Goal: Task Accomplishment & Management: Manage account settings

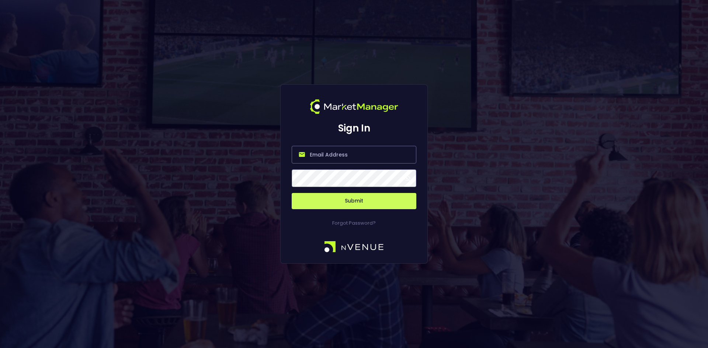
click at [319, 152] on input "email" at bounding box center [354, 155] width 125 height 18
click at [323, 155] on input "email" at bounding box center [354, 155] width 125 height 18
type input "[EMAIL_ADDRESS][DOMAIN_NAME]"
click at [292, 193] on button "Submit" at bounding box center [354, 201] width 125 height 16
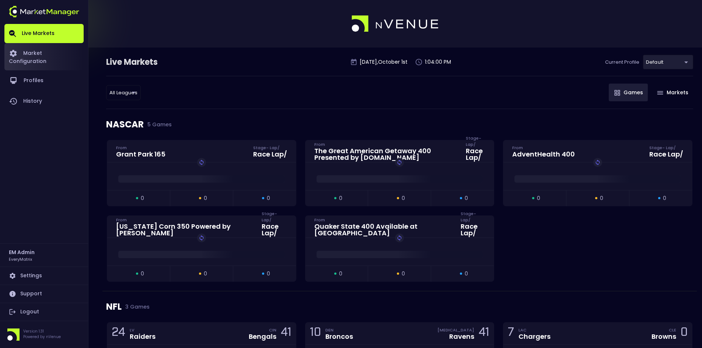
click at [47, 54] on link "Market Configuration" at bounding box center [43, 56] width 79 height 27
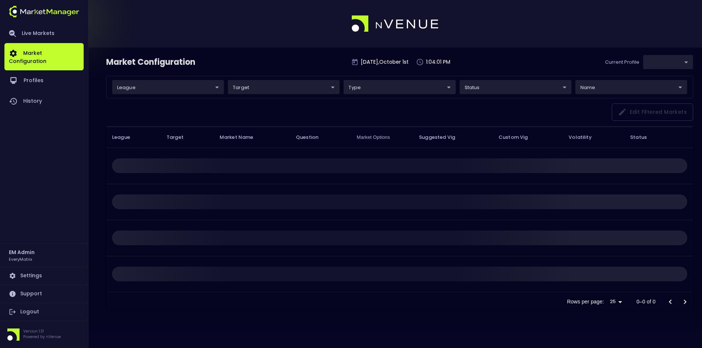
type input "41a1a02b-08cb-4a84-b265-6477bb6fe087"
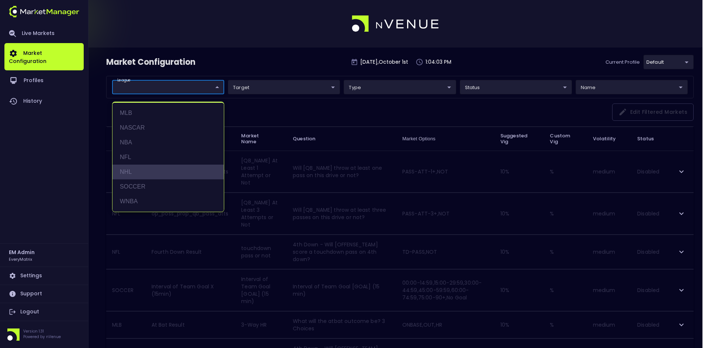
click at [132, 169] on li "NHL" at bounding box center [167, 172] width 111 height 15
type input "NHL"
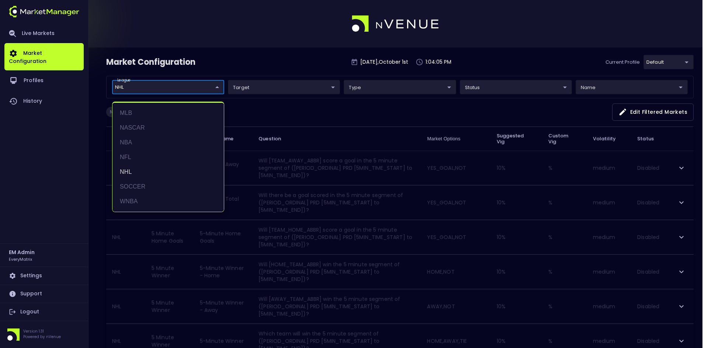
click at [290, 105] on div at bounding box center [354, 174] width 708 height 348
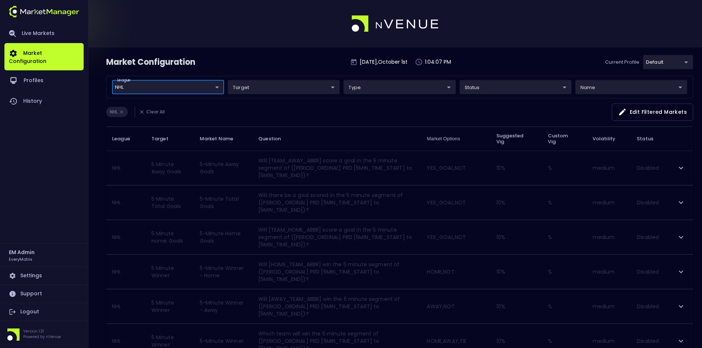
click at [680, 166] on icon "expand row" at bounding box center [681, 168] width 9 height 9
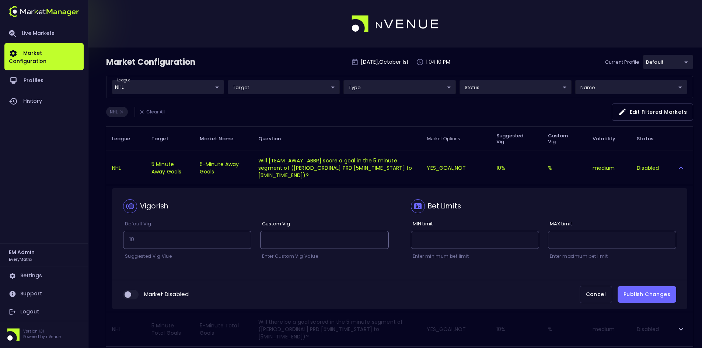
click at [133, 295] on input "collapsible table" at bounding box center [128, 295] width 20 height 7
checkbox input "true"
click at [657, 294] on button "Publish Changes" at bounding box center [647, 294] width 59 height 17
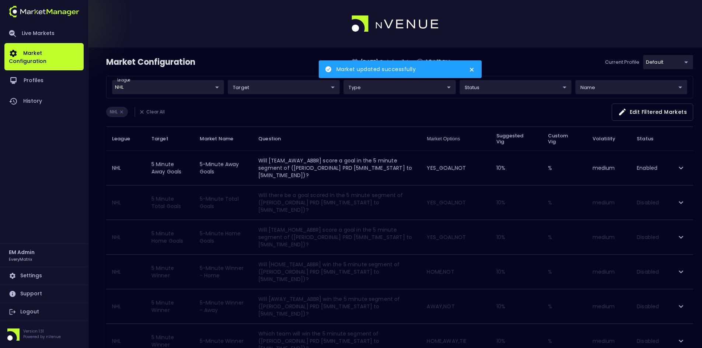
click at [474, 70] on icon "close" at bounding box center [472, 70] width 5 height 6
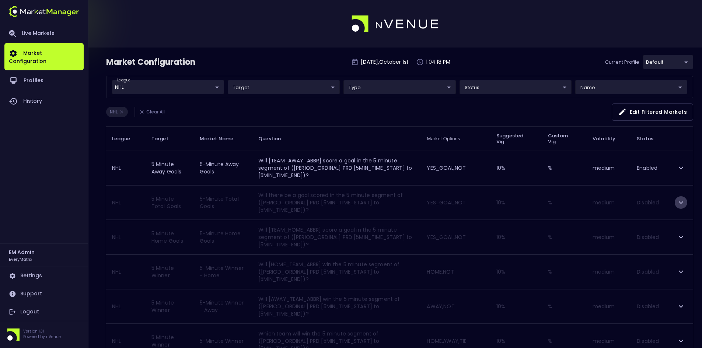
click at [682, 201] on icon "expand row" at bounding box center [681, 202] width 9 height 9
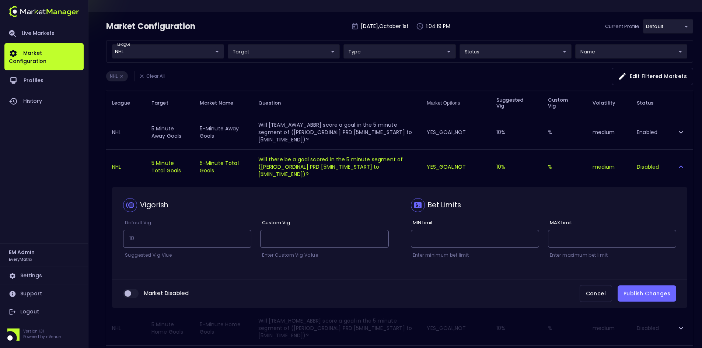
scroll to position [37, 0]
click at [136, 294] on input "collapsible table" at bounding box center [128, 292] width 20 height 7
checkbox input "true"
click at [651, 291] on button "Publish Changes" at bounding box center [647, 293] width 59 height 17
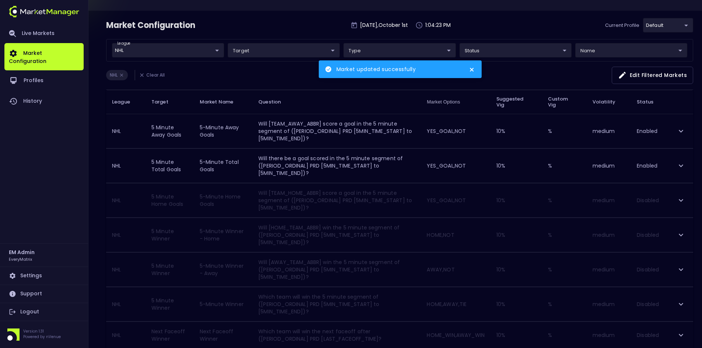
click at [680, 201] on icon "expand row" at bounding box center [681, 200] width 9 height 9
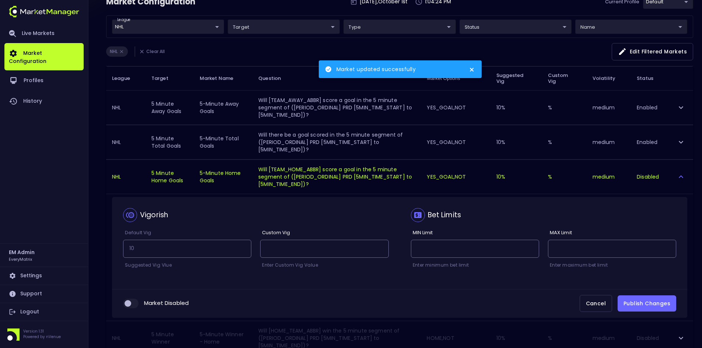
scroll to position [74, 0]
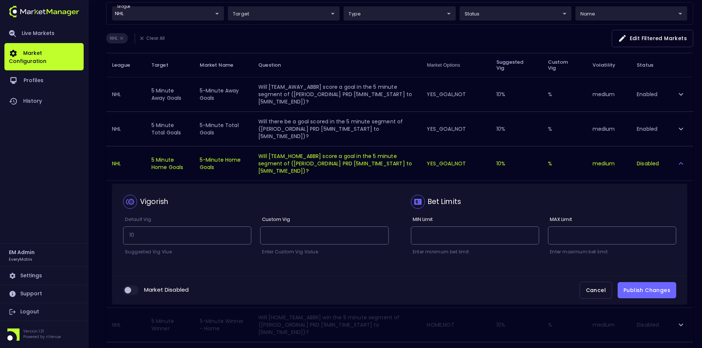
click at [135, 289] on input "collapsible table" at bounding box center [128, 290] width 20 height 7
checkbox input "true"
click at [659, 287] on button "Publish Changes" at bounding box center [647, 290] width 59 height 17
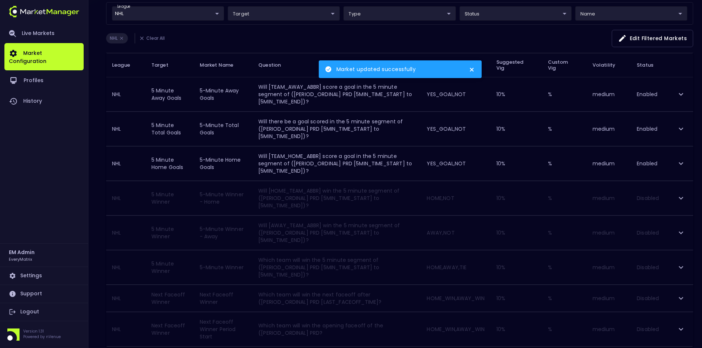
click at [680, 201] on icon "expand row" at bounding box center [681, 198] width 9 height 9
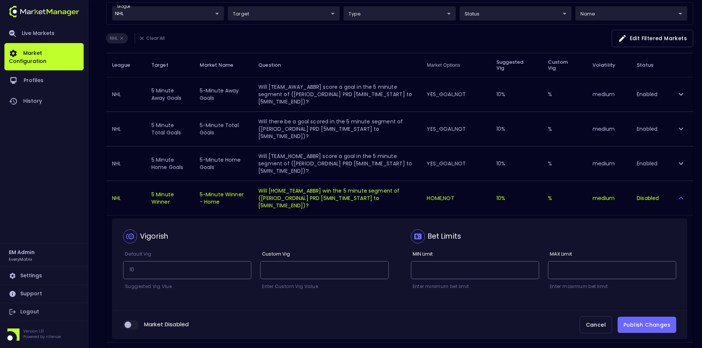
click at [134, 324] on input "collapsible table" at bounding box center [128, 325] width 20 height 7
checkbox input "true"
click at [656, 321] on button "Publish Changes" at bounding box center [647, 325] width 59 height 17
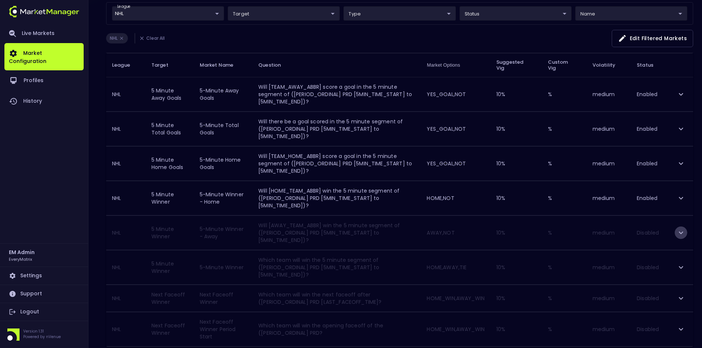
click at [677, 234] on icon "expand row" at bounding box center [681, 233] width 9 height 9
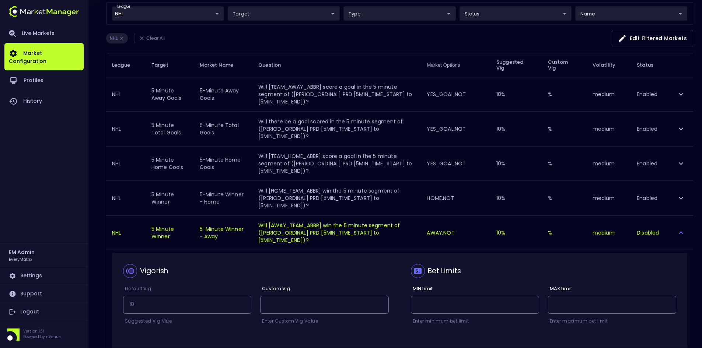
scroll to position [111, 0]
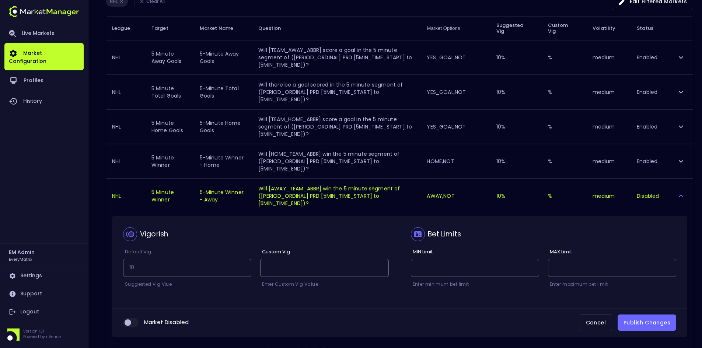
click at [136, 324] on input "collapsible table" at bounding box center [128, 323] width 20 height 7
checkbox input "true"
click at [648, 321] on button "Publish Changes" at bounding box center [647, 323] width 59 height 17
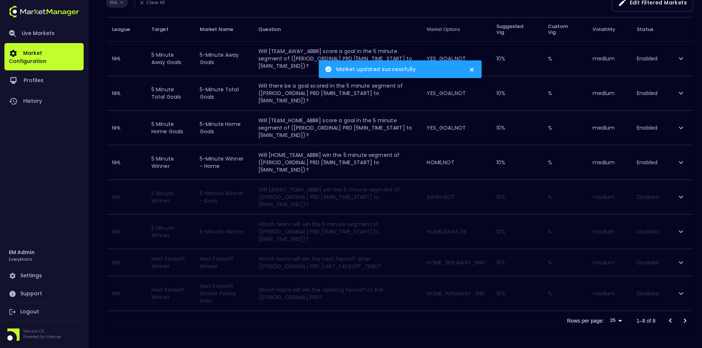
scroll to position [109, 0]
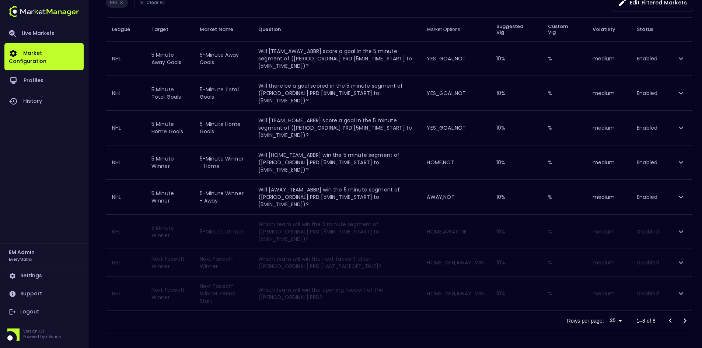
click at [676, 232] on button "expand row" at bounding box center [681, 232] width 13 height 13
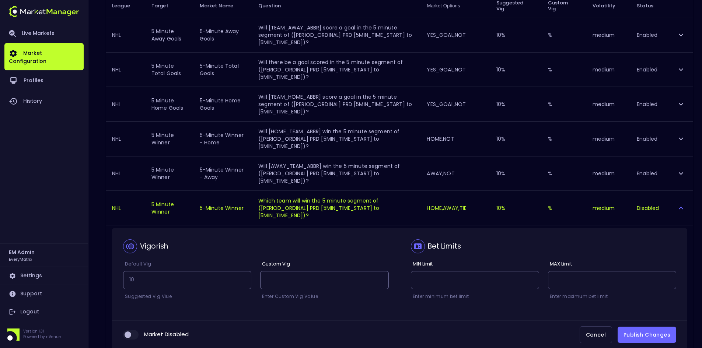
scroll to position [146, 0]
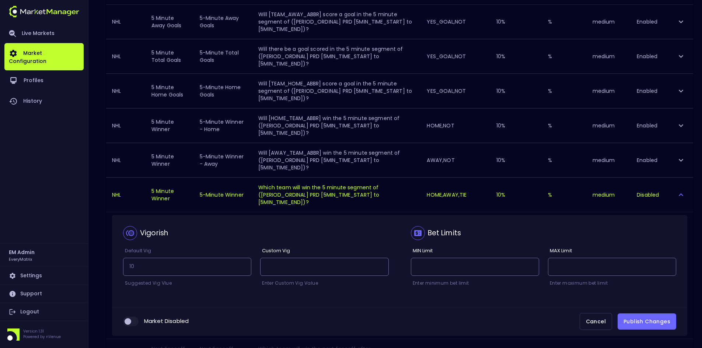
click at [131, 321] on input "collapsible table" at bounding box center [128, 322] width 20 height 7
checkbox input "true"
click at [650, 316] on button "Publish Changes" at bounding box center [647, 322] width 59 height 17
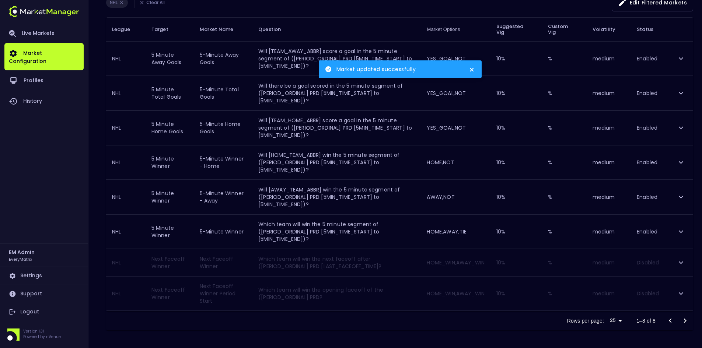
scroll to position [109, 0]
click at [679, 265] on icon "expand row" at bounding box center [681, 262] width 9 height 9
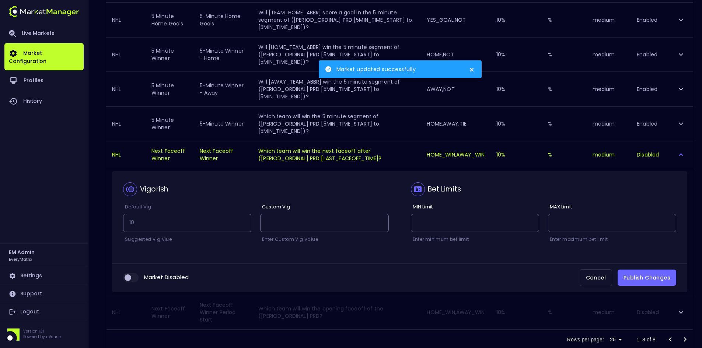
scroll to position [236, 0]
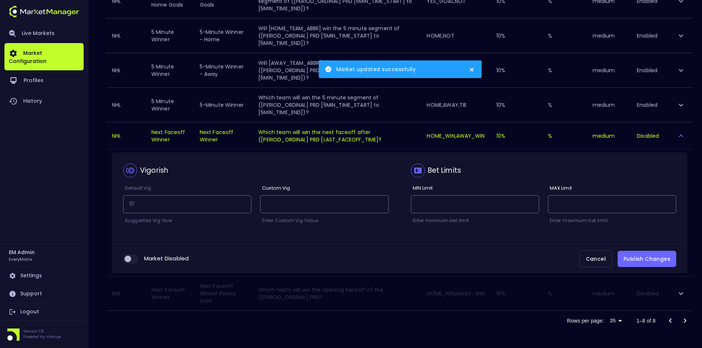
click at [131, 256] on input "collapsible table" at bounding box center [128, 259] width 20 height 7
checkbox input "true"
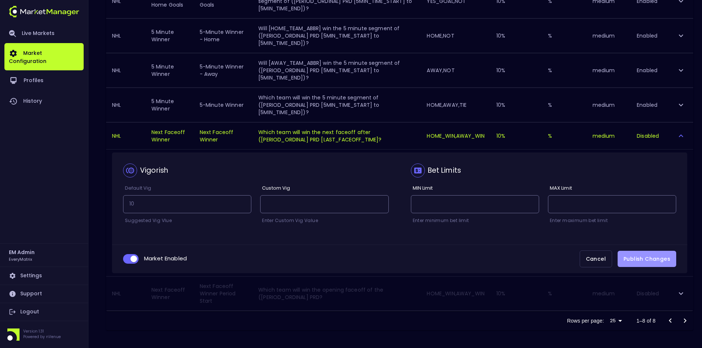
click at [638, 264] on button "Publish Changes" at bounding box center [647, 259] width 59 height 17
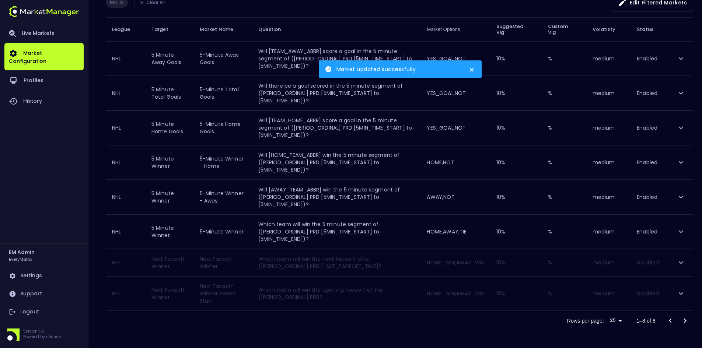
scroll to position [109, 0]
click at [685, 292] on icon "expand row" at bounding box center [681, 293] width 9 height 9
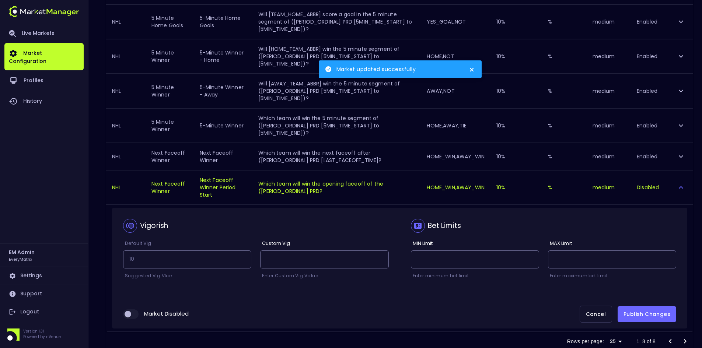
scroll to position [220, 0]
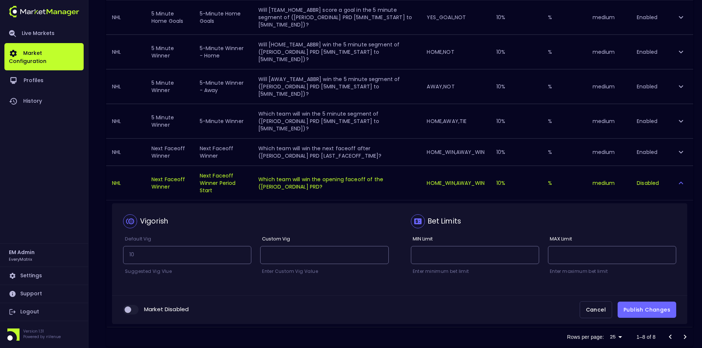
click at [135, 311] on input "collapsible table" at bounding box center [128, 310] width 20 height 7
checkbox input "true"
click at [642, 312] on button "Publish Changes" at bounding box center [647, 310] width 59 height 17
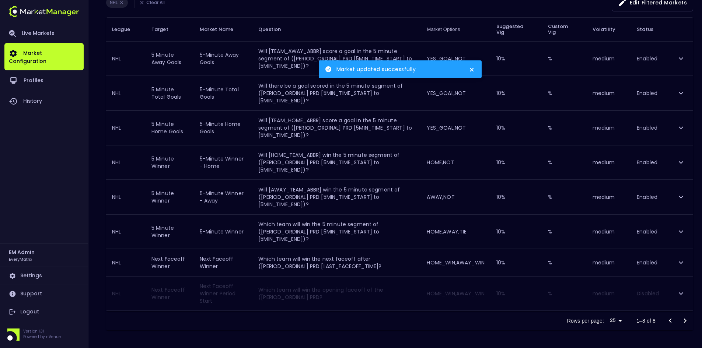
scroll to position [109, 0]
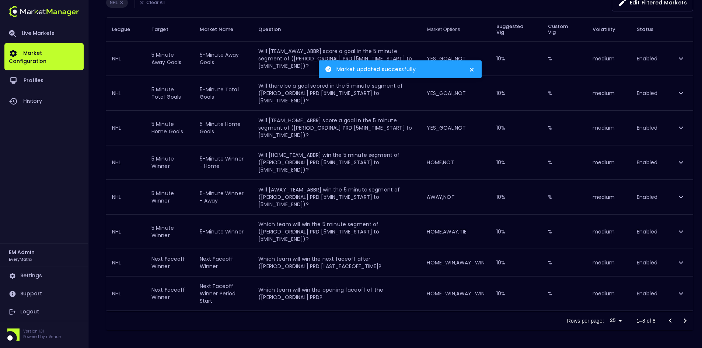
click at [310, 324] on div "Rows per page: 25 25 1–8 of 8" at bounding box center [399, 321] width 587 height 19
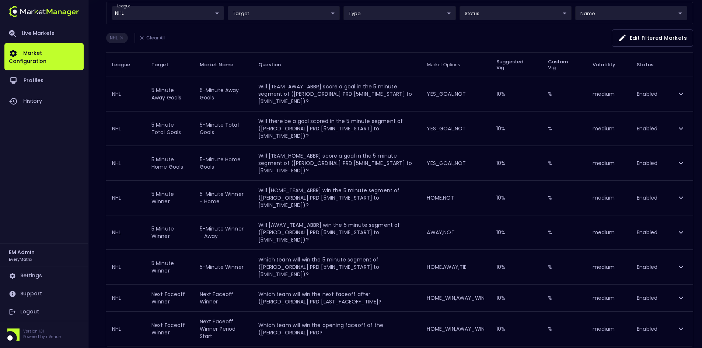
scroll to position [0, 0]
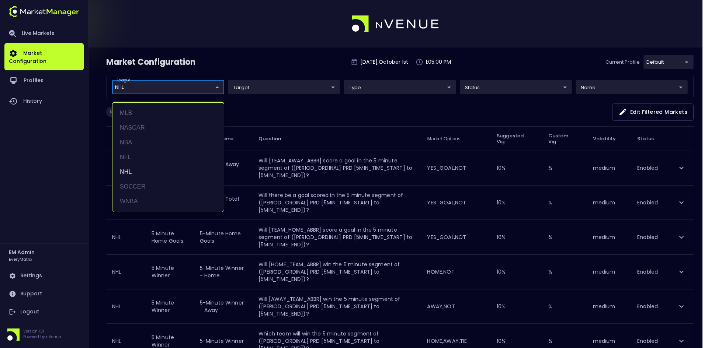
click at [154, 87] on body "Live Markets Market Configuration Profiles History EM Admin EveryMatrix Setting…" at bounding box center [354, 229] width 708 height 458
click at [133, 140] on li "NBA" at bounding box center [167, 142] width 111 height 15
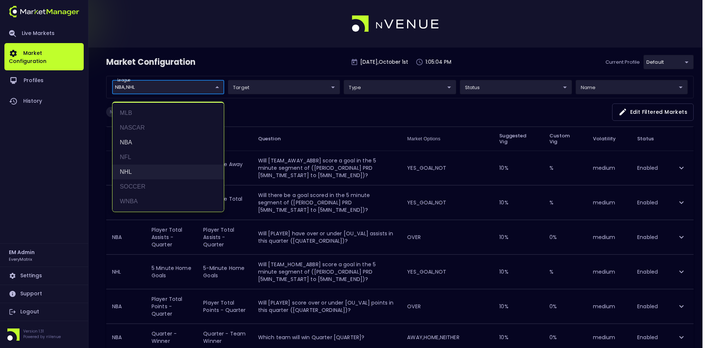
click at [126, 171] on li "NHL" at bounding box center [167, 172] width 111 height 15
type input "NBA"
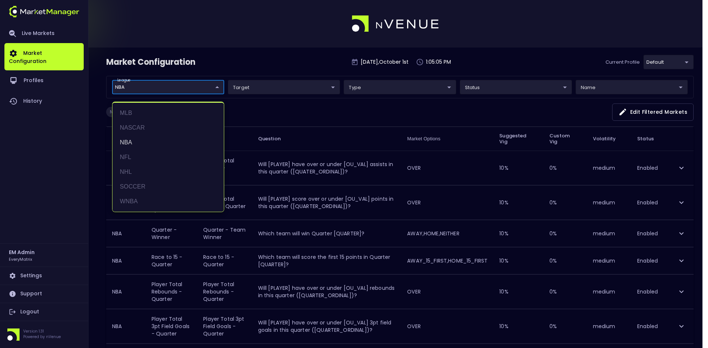
click at [288, 108] on div at bounding box center [354, 174] width 708 height 348
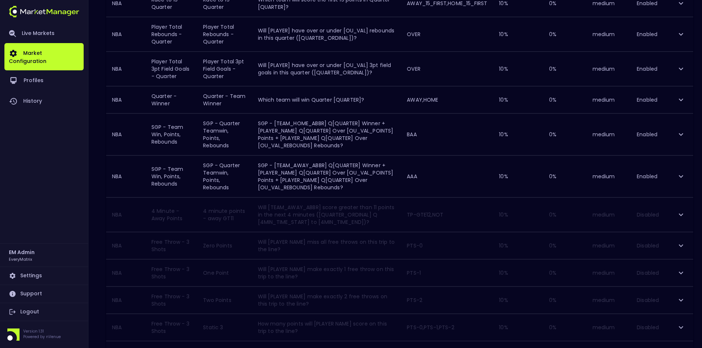
scroll to position [258, 0]
click at [97, 192] on div "Market Configuration [DATE] 1:06:22 PM Current Profile default 41a1a02b-08cb-4a…" at bounding box center [351, 248] width 702 height 918
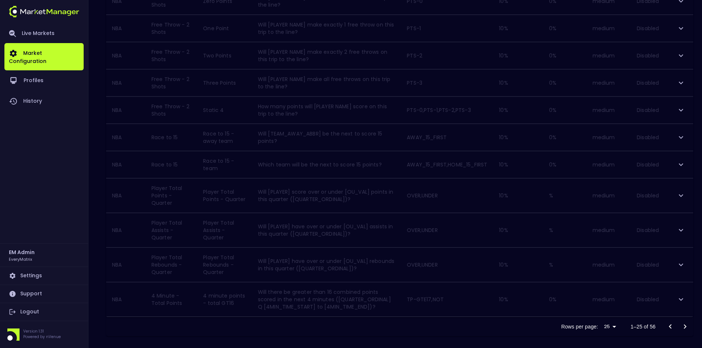
scroll to position [618, 0]
click at [684, 318] on icon "Go to next page" at bounding box center [685, 321] width 9 height 9
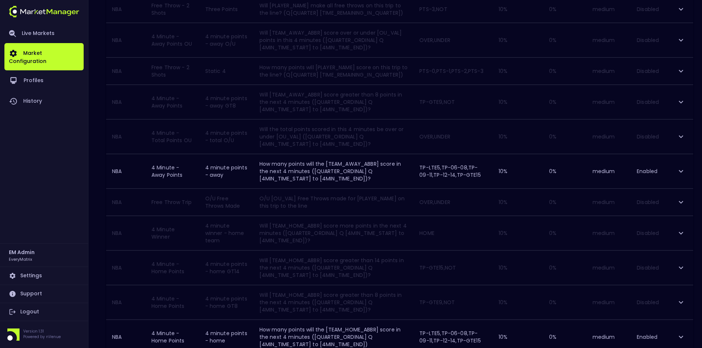
scroll to position [448, 0]
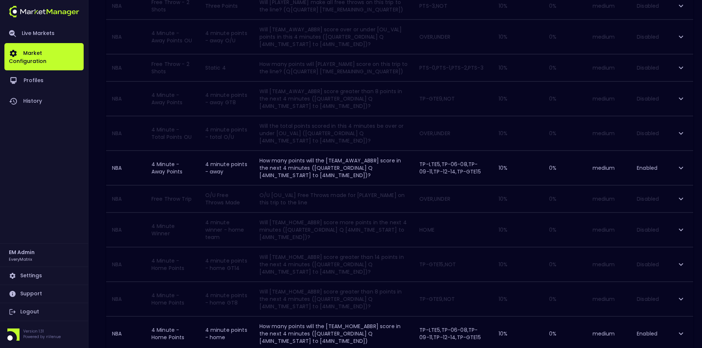
click at [49, 180] on div "Live Markets Market Configuration Profiles History" at bounding box center [43, 134] width 79 height 220
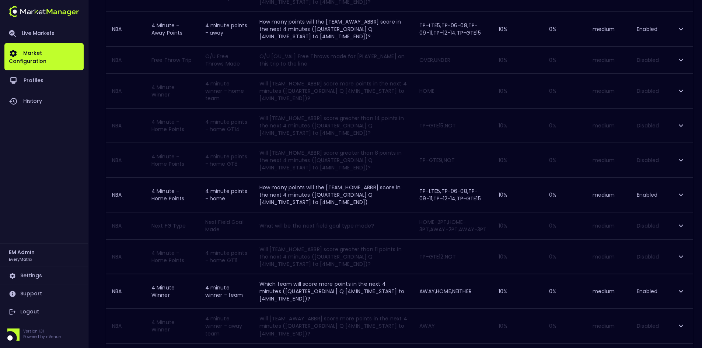
scroll to position [633, 0]
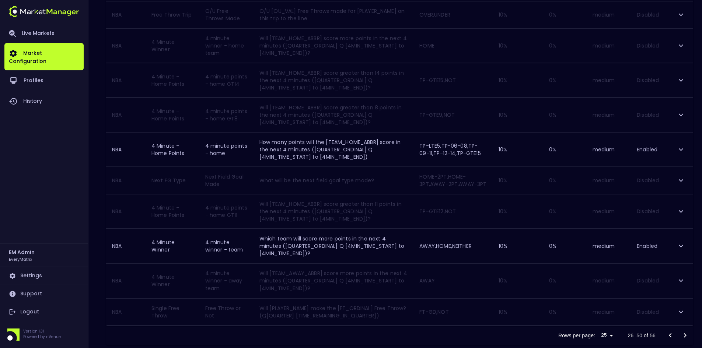
click at [686, 333] on icon "Go to next page" at bounding box center [685, 335] width 3 height 4
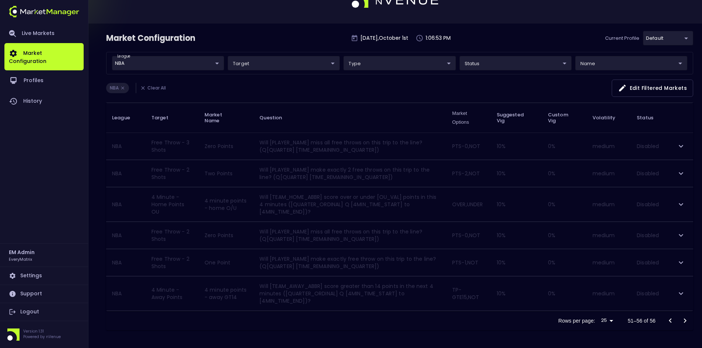
scroll to position [24, 0]
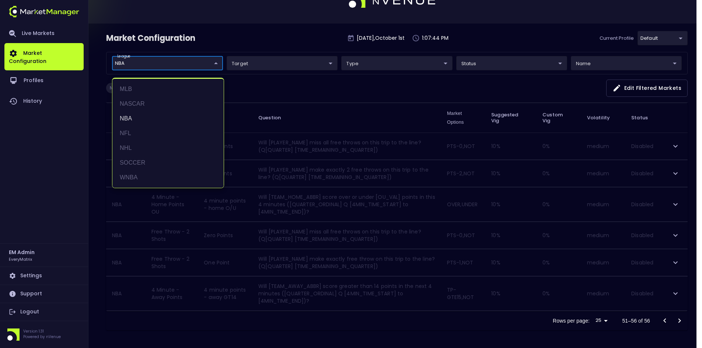
click at [153, 64] on body "Live Markets Market Configuration Profiles History EM Admin EveryMatrix Setting…" at bounding box center [351, 162] width 702 height 372
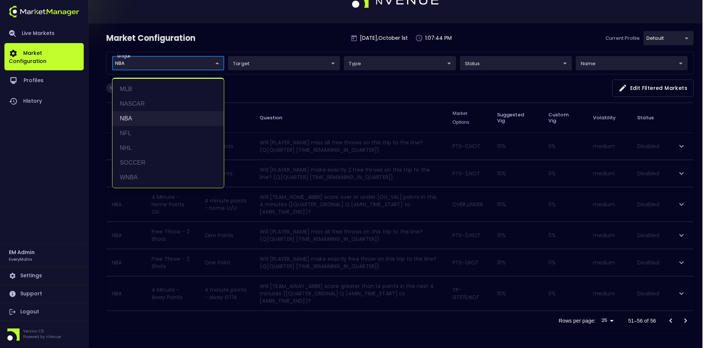
click at [126, 119] on li "NBA" at bounding box center [167, 118] width 111 height 15
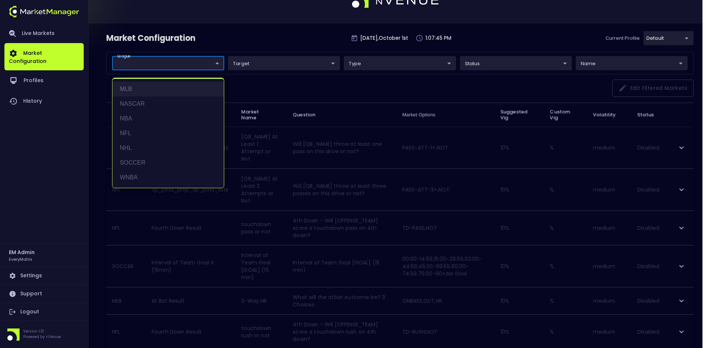
click at [128, 90] on li "MLB" at bounding box center [167, 89] width 111 height 15
type input "MLB"
click at [256, 28] on div at bounding box center [354, 174] width 708 height 348
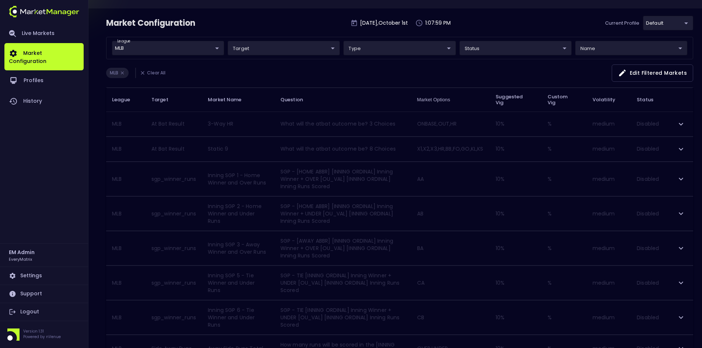
scroll to position [0, 0]
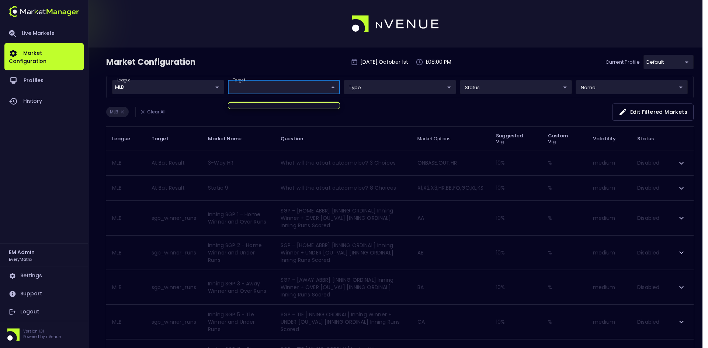
click at [255, 86] on div at bounding box center [354, 174] width 708 height 348
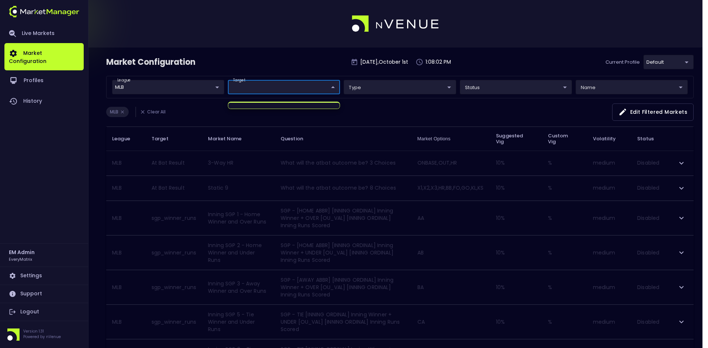
click at [352, 88] on div at bounding box center [354, 174] width 708 height 348
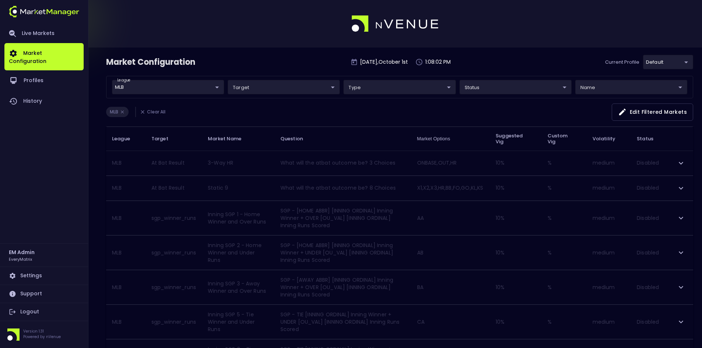
click at [217, 114] on div "MLB Clear All Edit filtered markets" at bounding box center [399, 115] width 587 height 23
click at [150, 112] on li "Clear All" at bounding box center [152, 112] width 34 height 10
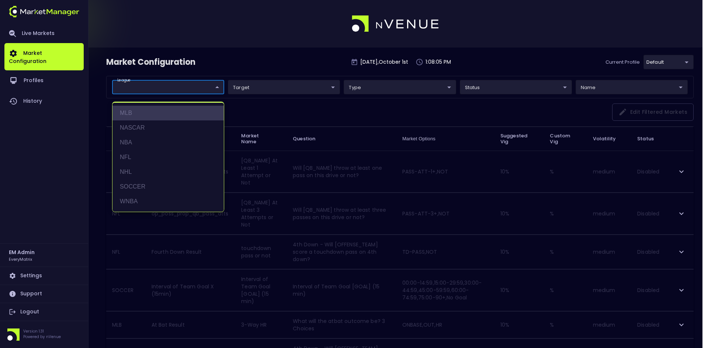
click at [131, 107] on li "MLB" at bounding box center [167, 113] width 111 height 15
type input "MLB"
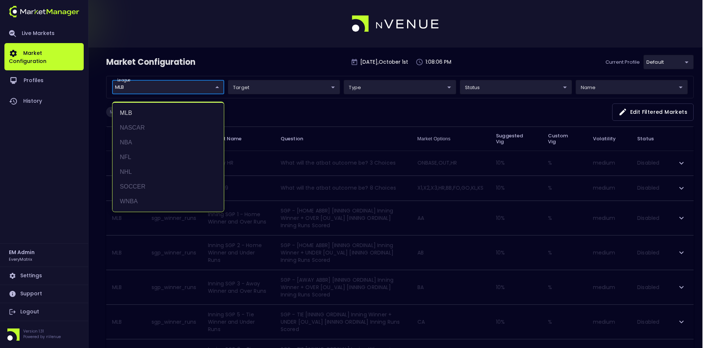
click at [264, 109] on div at bounding box center [354, 174] width 708 height 348
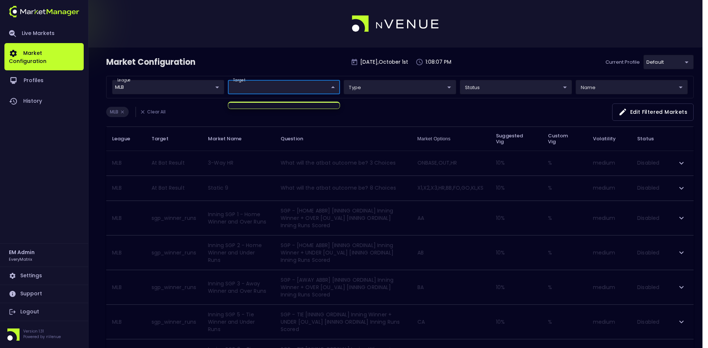
click at [249, 122] on div at bounding box center [354, 174] width 708 height 348
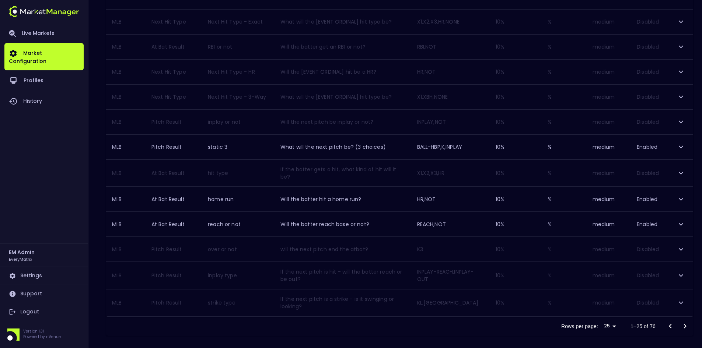
scroll to position [535, 0]
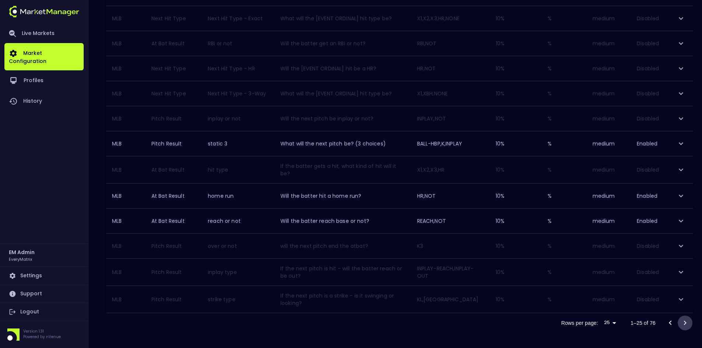
click at [686, 319] on icon "Go to next page" at bounding box center [685, 323] width 9 height 9
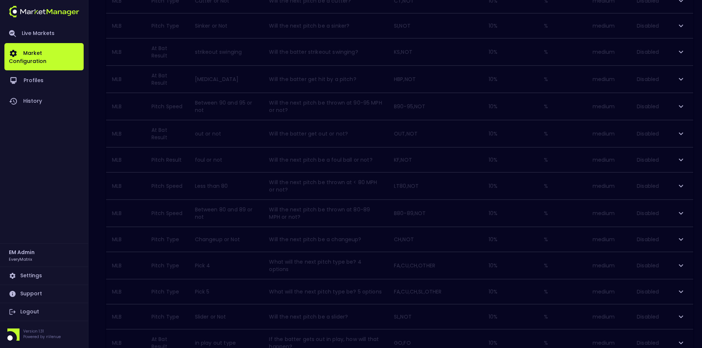
scroll to position [500, 0]
click at [687, 321] on icon "Go to next page" at bounding box center [685, 323] width 9 height 9
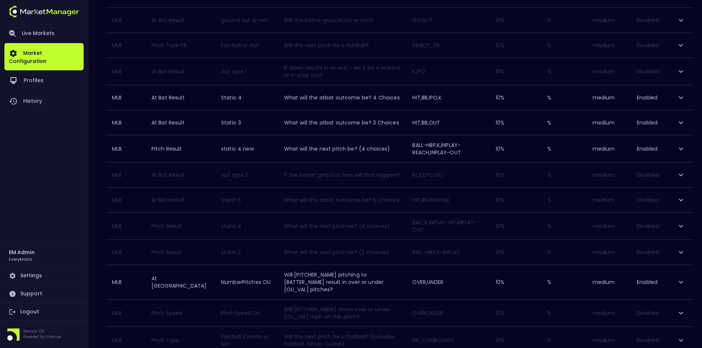
scroll to position [517, 0]
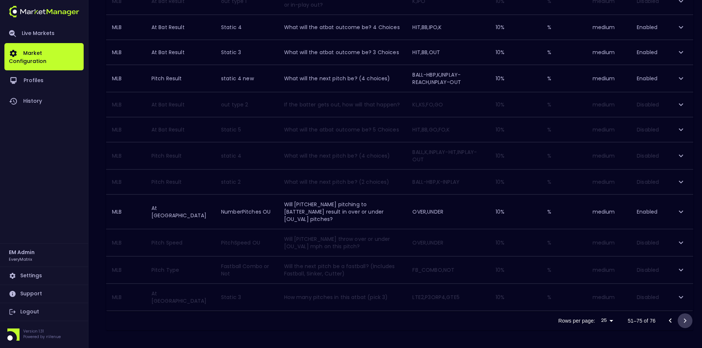
click at [685, 321] on icon "Go to next page" at bounding box center [685, 321] width 9 height 9
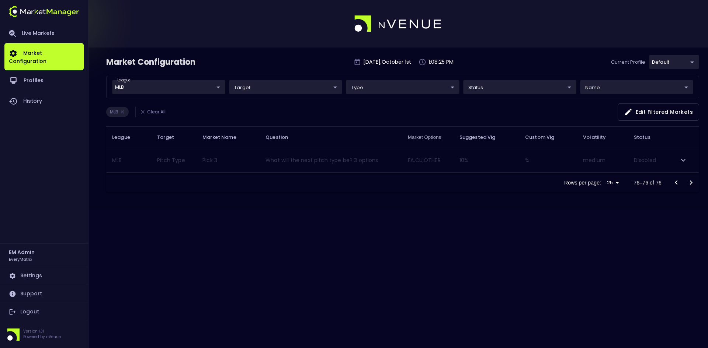
click at [677, 183] on icon "Go to previous page" at bounding box center [676, 182] width 9 height 9
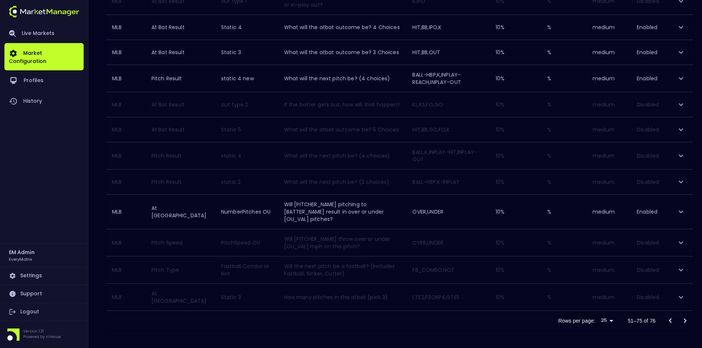
scroll to position [517, 0]
click at [671, 320] on icon "Go to previous page" at bounding box center [670, 321] width 9 height 9
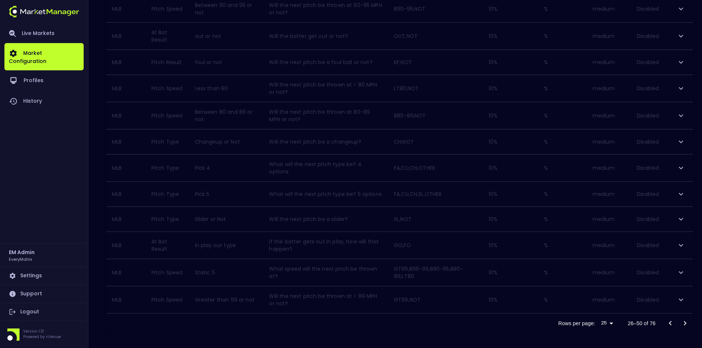
scroll to position [500, 0]
click at [671, 320] on icon "Go to previous page" at bounding box center [670, 323] width 9 height 9
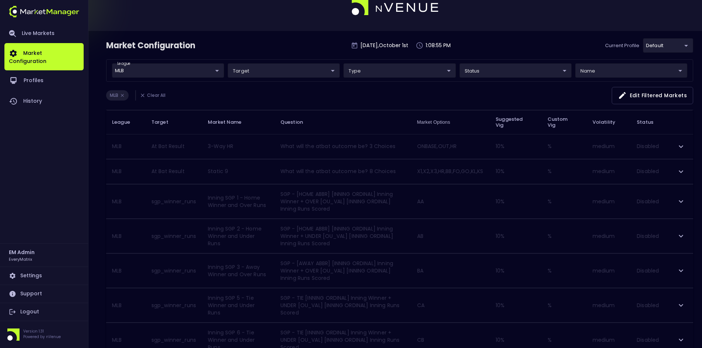
scroll to position [0, 0]
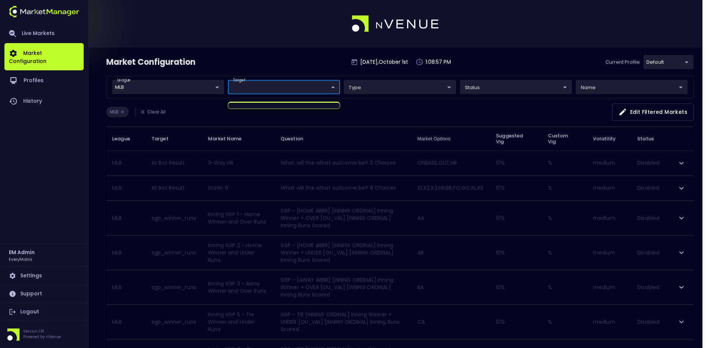
click at [364, 111] on div at bounding box center [354, 174] width 708 height 348
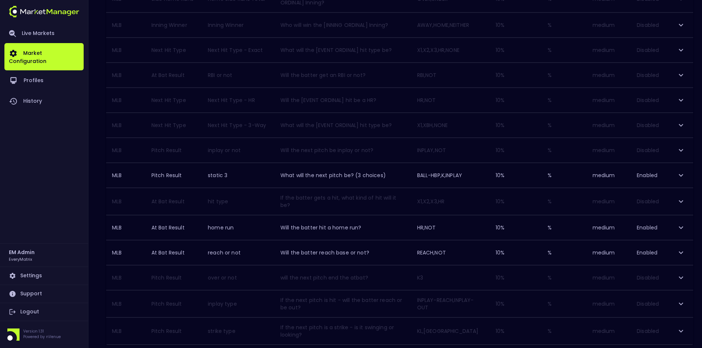
scroll to position [535, 0]
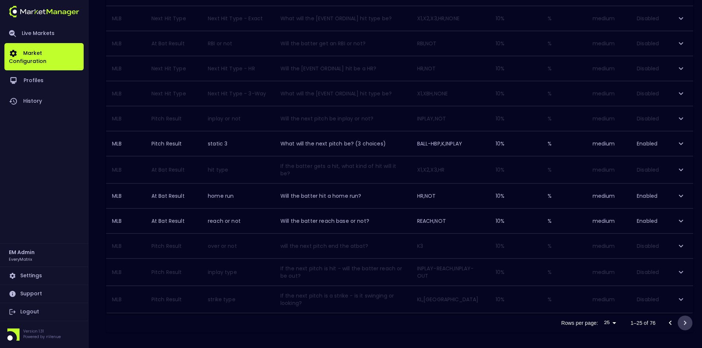
click at [684, 320] on icon "Go to next page" at bounding box center [685, 323] width 9 height 9
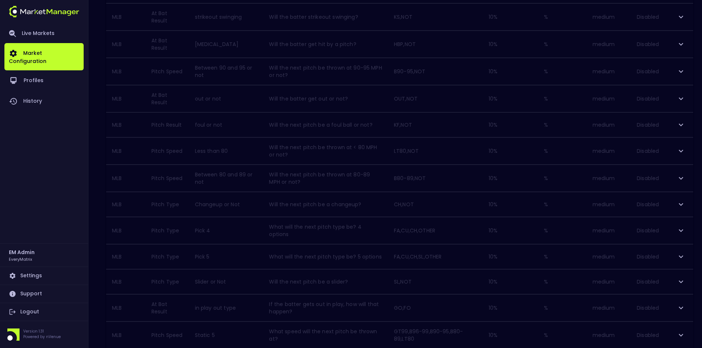
scroll to position [500, 0]
click at [686, 319] on icon "Go to next page" at bounding box center [685, 323] width 9 height 9
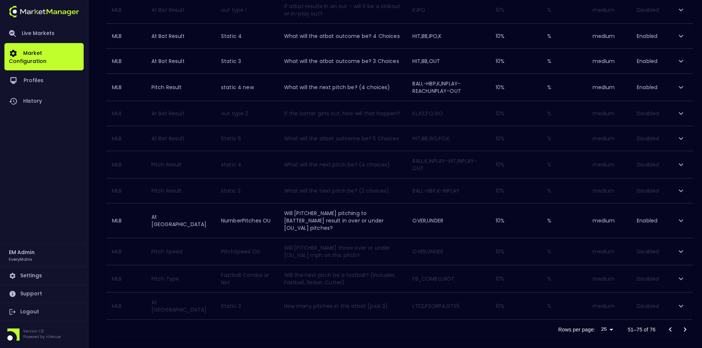
scroll to position [472, 0]
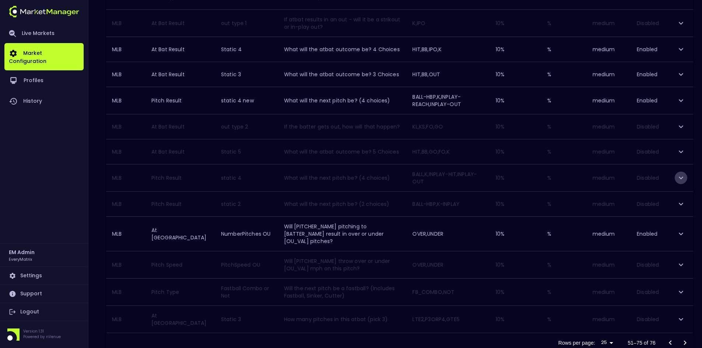
click at [681, 182] on icon "expand row" at bounding box center [681, 178] width 9 height 9
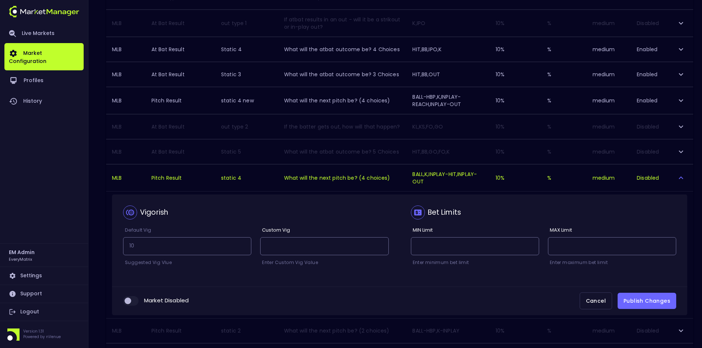
click at [136, 305] on input "collapsible table" at bounding box center [128, 301] width 20 height 7
checkbox input "true"
click at [646, 310] on button "Publish Changes" at bounding box center [647, 301] width 59 height 17
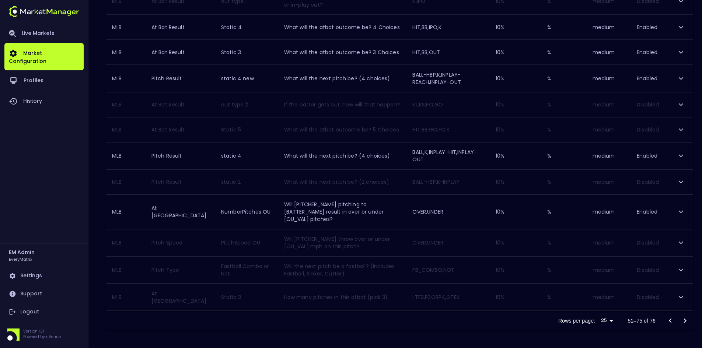
scroll to position [517, 0]
click at [673, 319] on icon "Go to previous page" at bounding box center [670, 321] width 9 height 9
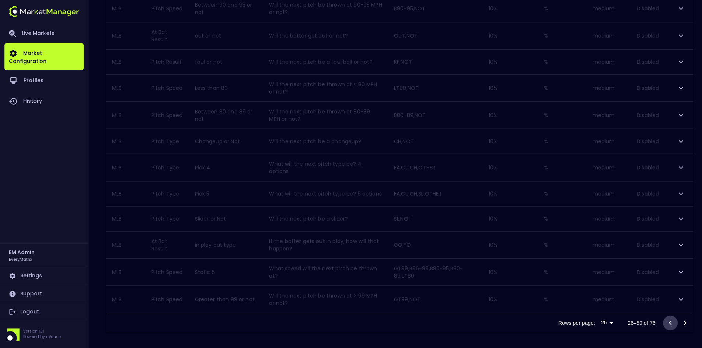
click at [673, 320] on icon "Go to previous page" at bounding box center [670, 323] width 9 height 9
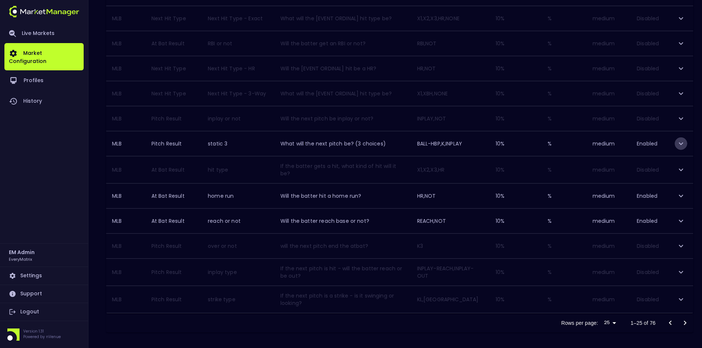
click at [678, 143] on icon "expand row" at bounding box center [681, 143] width 9 height 9
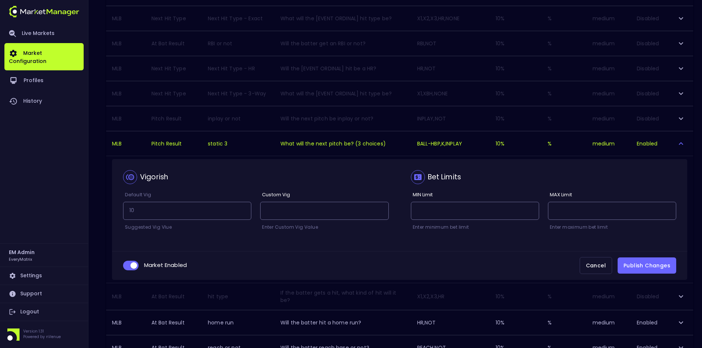
click at [130, 266] on input "collapsible table" at bounding box center [134, 265] width 20 height 7
checkbox input "false"
click at [648, 268] on button "Publish Changes" at bounding box center [647, 266] width 59 height 17
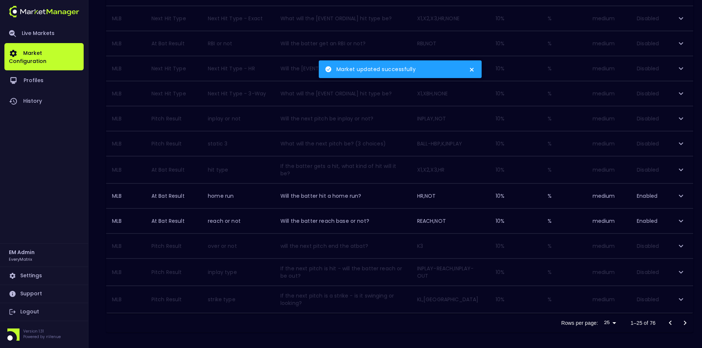
click at [470, 69] on icon "close" at bounding box center [472, 70] width 5 height 6
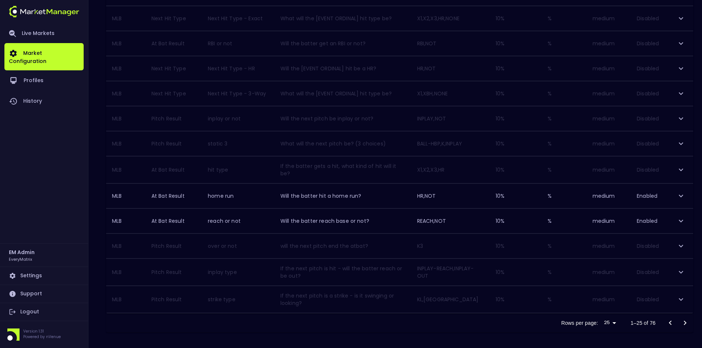
click at [685, 321] on icon "Go to next page" at bounding box center [685, 323] width 9 height 9
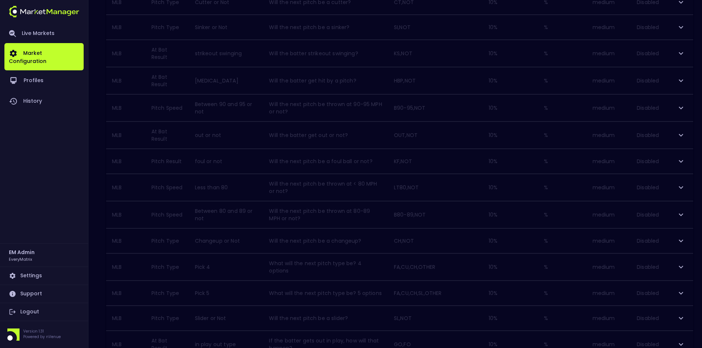
scroll to position [500, 0]
click at [669, 319] on icon "Go to previous page" at bounding box center [670, 323] width 9 height 9
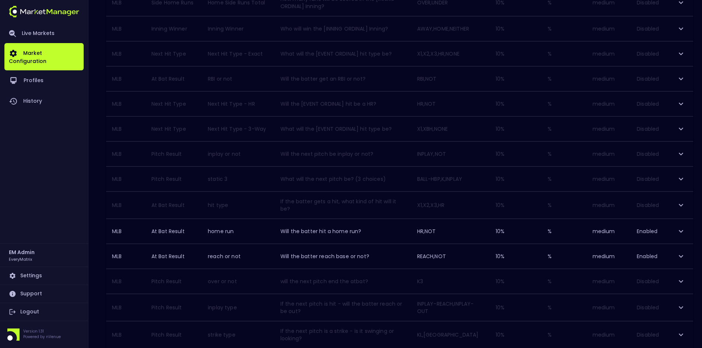
scroll to position [535, 0]
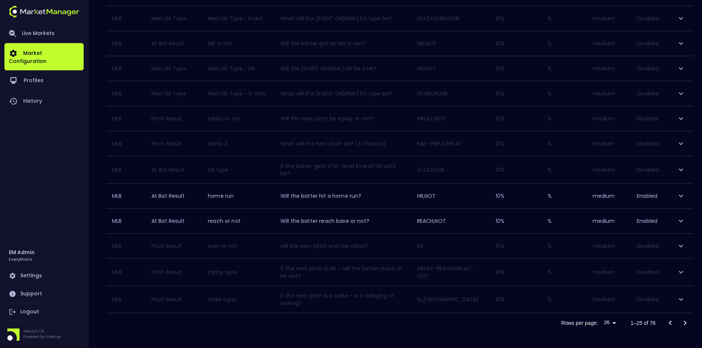
click at [686, 319] on icon "Go to next page" at bounding box center [685, 323] width 9 height 9
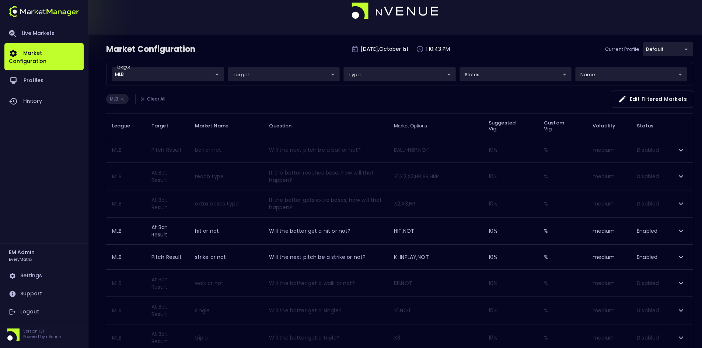
scroll to position [7, 0]
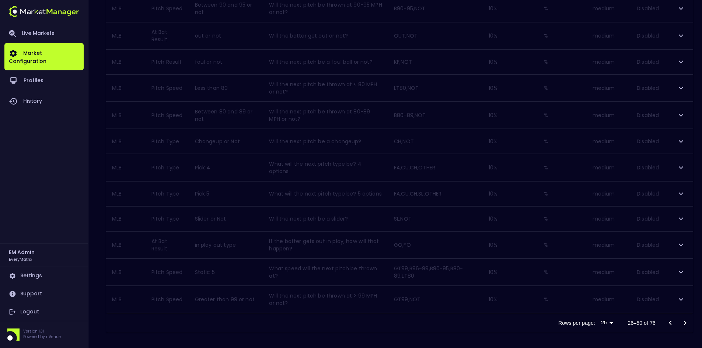
click at [685, 320] on icon "Go to next page" at bounding box center [685, 323] width 9 height 9
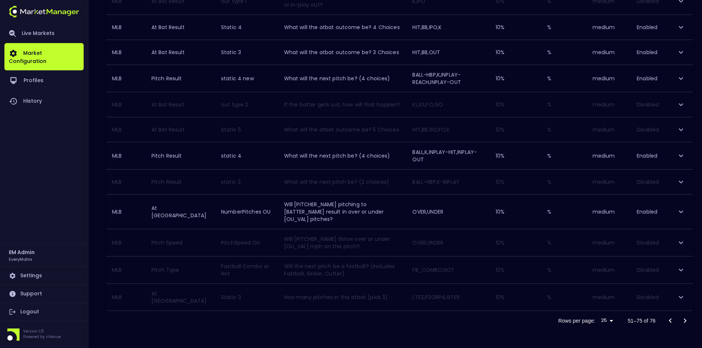
scroll to position [435, 0]
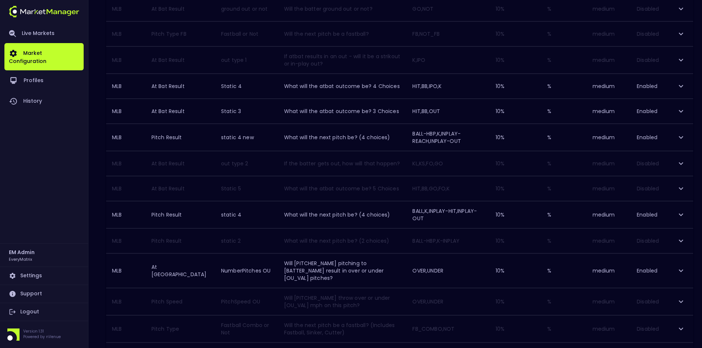
click at [679, 91] on icon "expand row" at bounding box center [681, 86] width 9 height 9
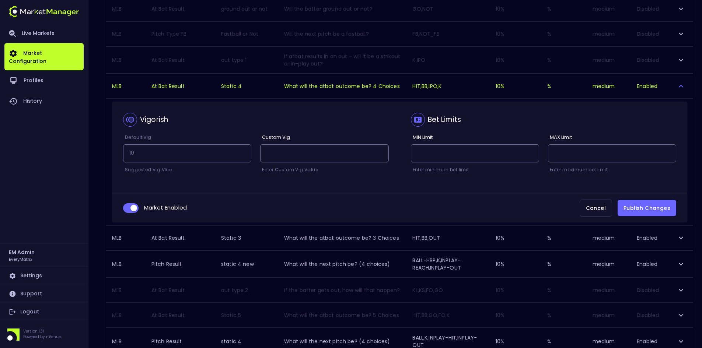
click at [124, 212] on input "collapsible table" at bounding box center [134, 208] width 20 height 7
checkbox input "false"
click at [648, 217] on button "Publish Changes" at bounding box center [647, 208] width 59 height 17
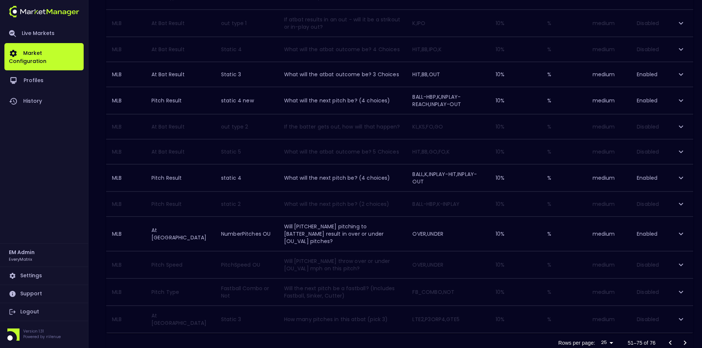
scroll to position [508, 0]
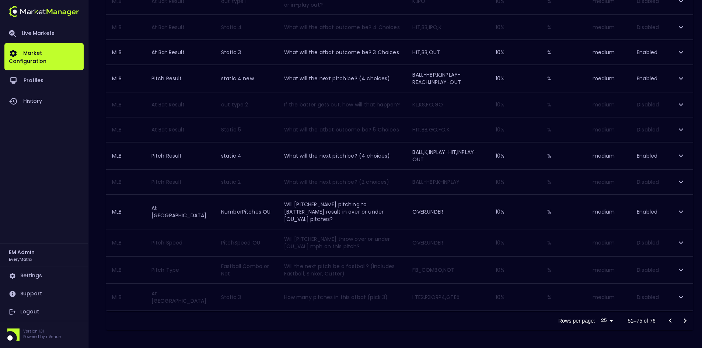
click at [684, 326] on icon "Go to next page" at bounding box center [685, 321] width 9 height 9
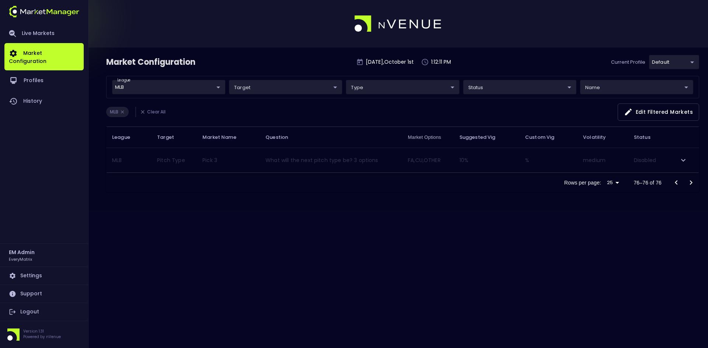
click at [675, 181] on icon "Go to previous page" at bounding box center [676, 182] width 9 height 9
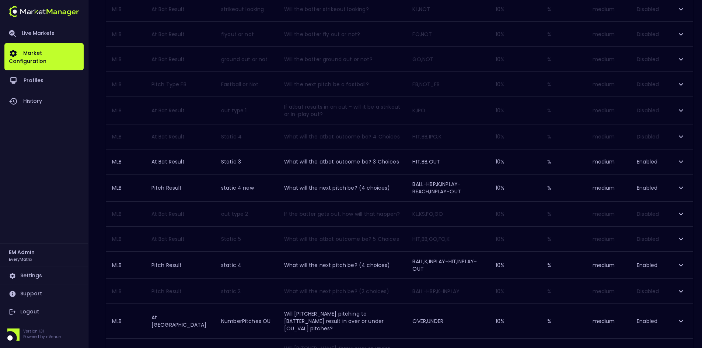
scroll to position [516, 0]
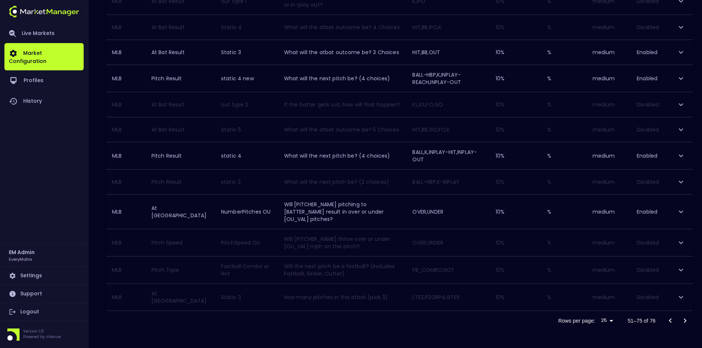
click at [671, 320] on icon "Go to previous page" at bounding box center [670, 321] width 9 height 9
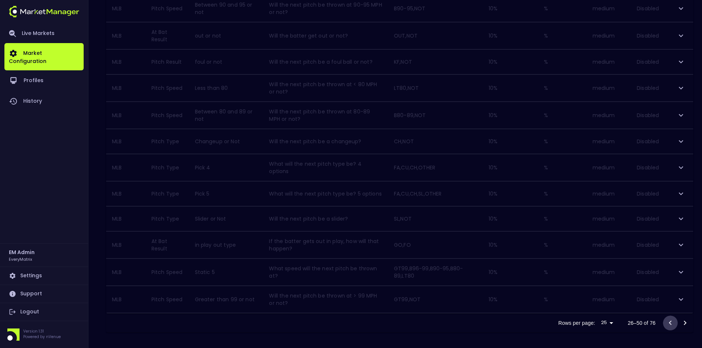
click at [671, 321] on icon "Go to previous page" at bounding box center [670, 323] width 3 height 4
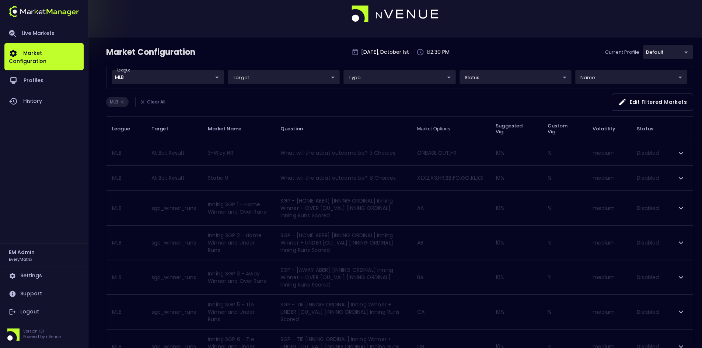
scroll to position [0, 0]
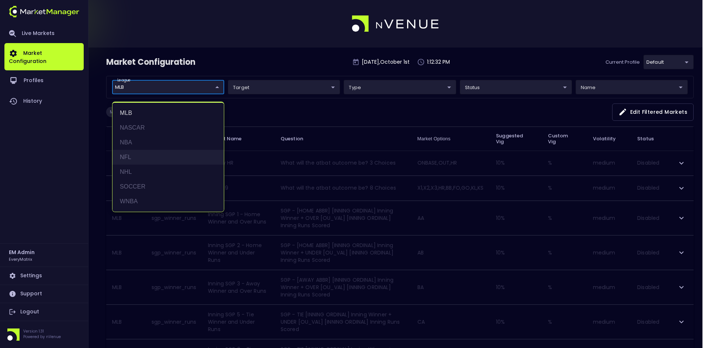
click at [127, 157] on li "NFL" at bounding box center [167, 157] width 111 height 15
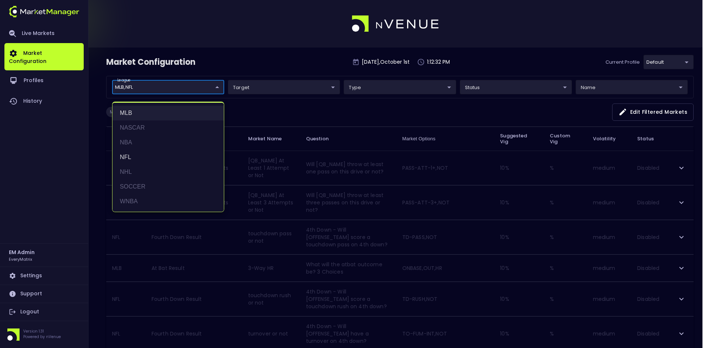
click at [136, 112] on li "MLB" at bounding box center [167, 113] width 111 height 15
type input "NFL"
click at [319, 115] on div at bounding box center [354, 174] width 708 height 348
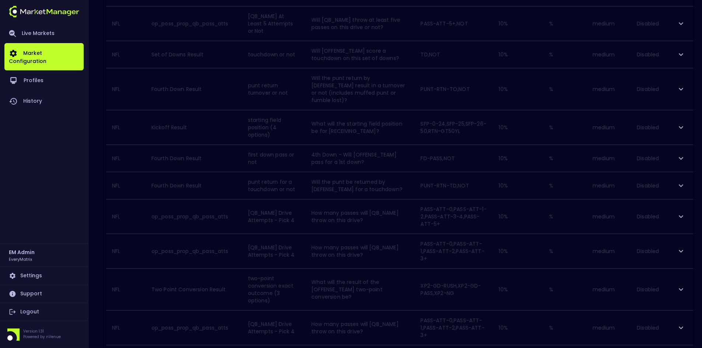
scroll to position [655, 0]
click at [687, 320] on icon "Go to next page" at bounding box center [685, 321] width 9 height 9
click at [685, 348] on icon "Go to next page" at bounding box center [685, 350] width 3 height 4
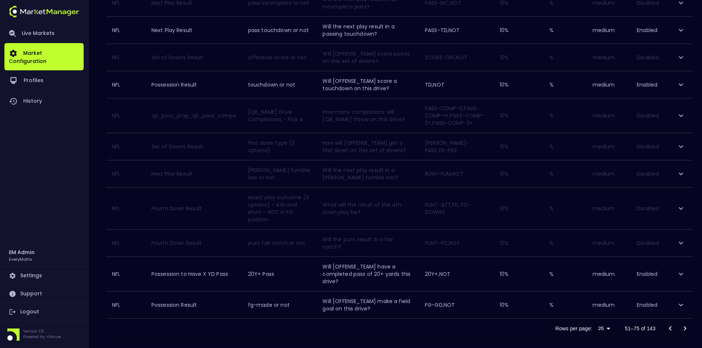
scroll to position [581, 0]
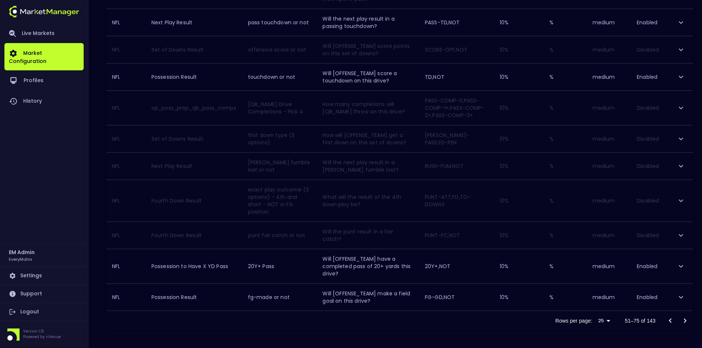
click at [685, 320] on icon "Go to next page" at bounding box center [685, 321] width 9 height 9
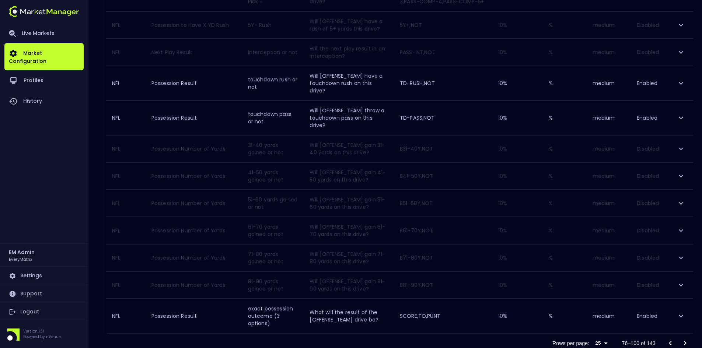
scroll to position [588, 0]
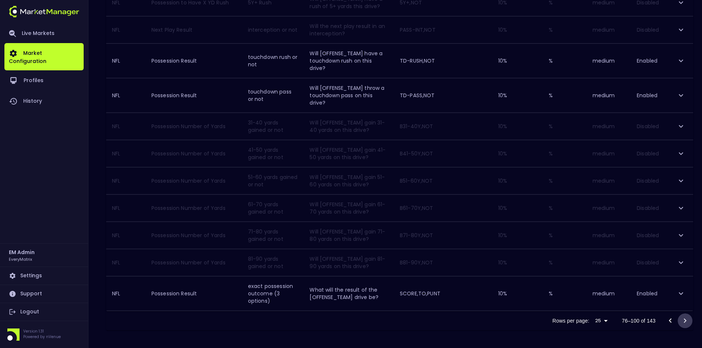
click at [685, 321] on icon "Go to next page" at bounding box center [685, 321] width 9 height 9
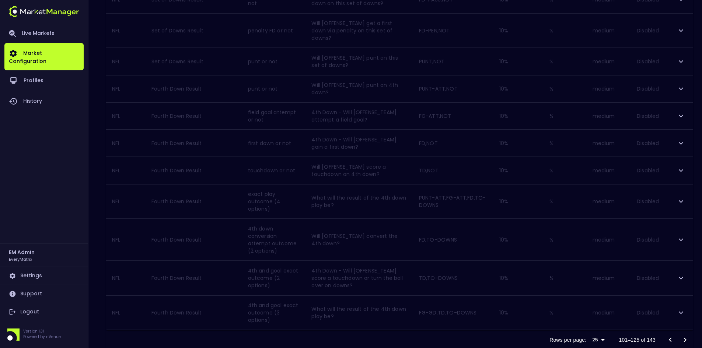
scroll to position [603, 0]
click at [686, 324] on icon "Go to next page" at bounding box center [685, 328] width 9 height 9
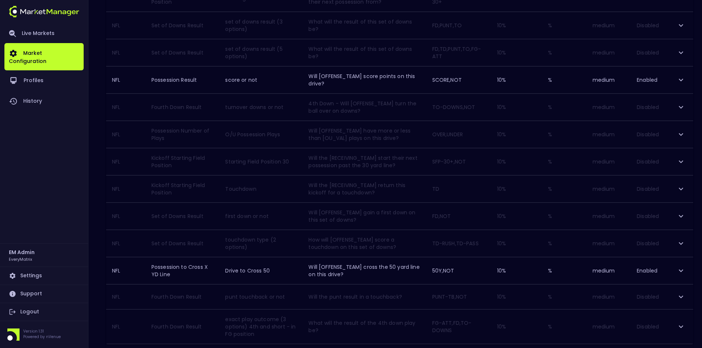
scroll to position [341, 0]
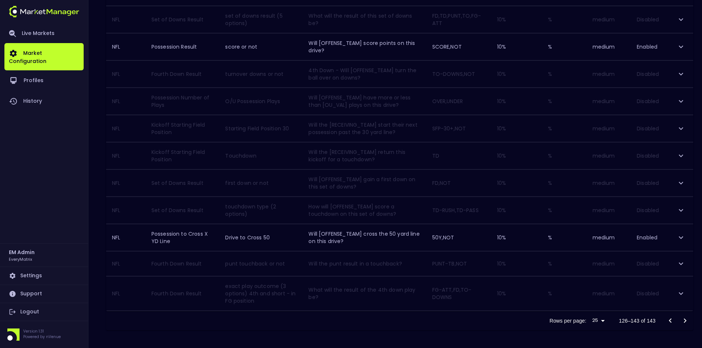
click at [685, 319] on div at bounding box center [677, 321] width 29 height 15
click at [679, 101] on icon "expand row" at bounding box center [681, 101] width 9 height 9
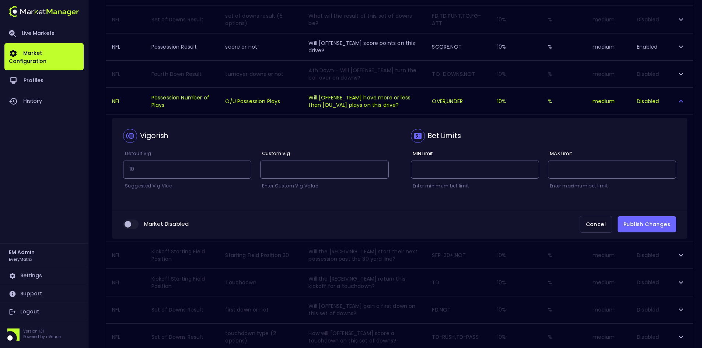
click at [128, 227] on input "collapsible table" at bounding box center [128, 224] width 20 height 7
checkbox input "true"
click at [637, 226] on button "Publish Changes" at bounding box center [647, 224] width 59 height 17
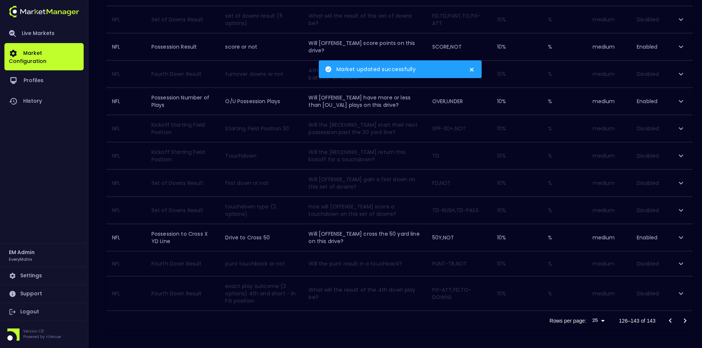
click at [671, 320] on icon "Go to previous page" at bounding box center [670, 321] width 3 height 4
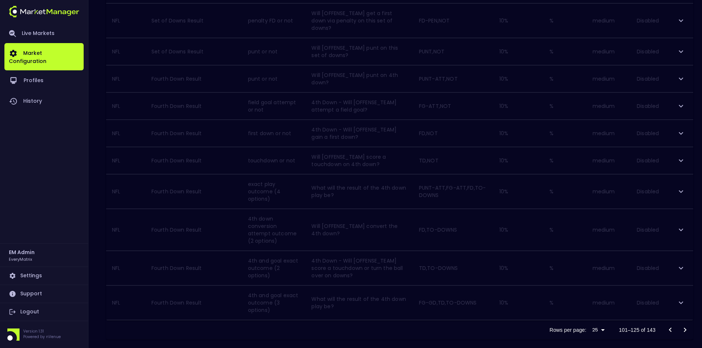
scroll to position [603, 0]
click at [671, 324] on icon "Go to previous page" at bounding box center [670, 328] width 9 height 9
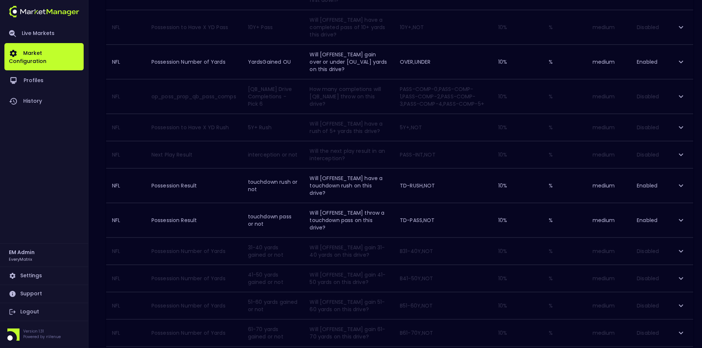
scroll to position [588, 0]
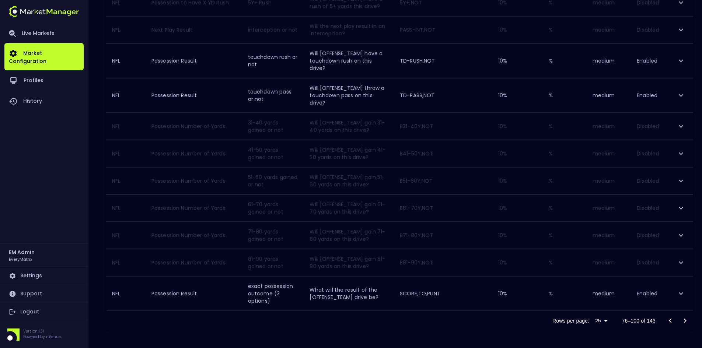
click at [671, 319] on icon "Go to previous page" at bounding box center [670, 321] width 9 height 9
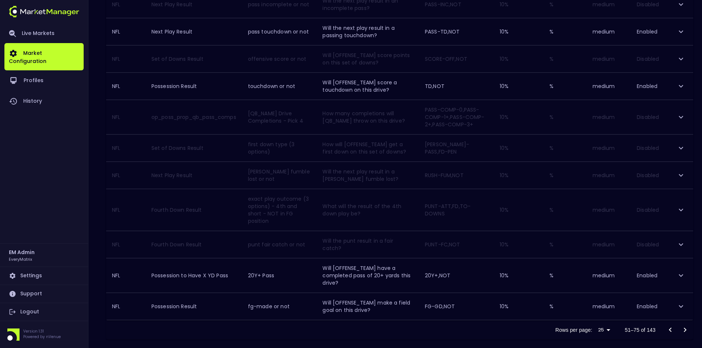
scroll to position [581, 0]
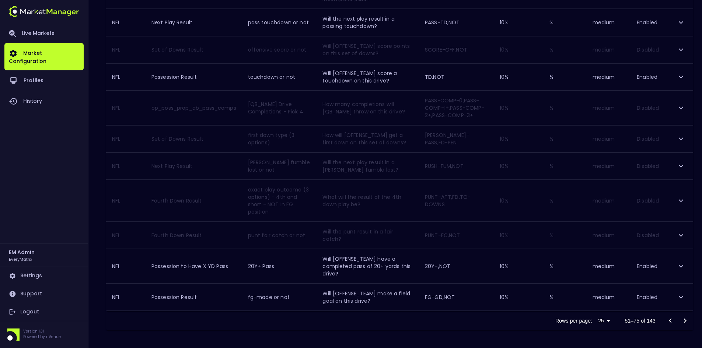
click at [671, 319] on icon "Go to previous page" at bounding box center [670, 321] width 9 height 9
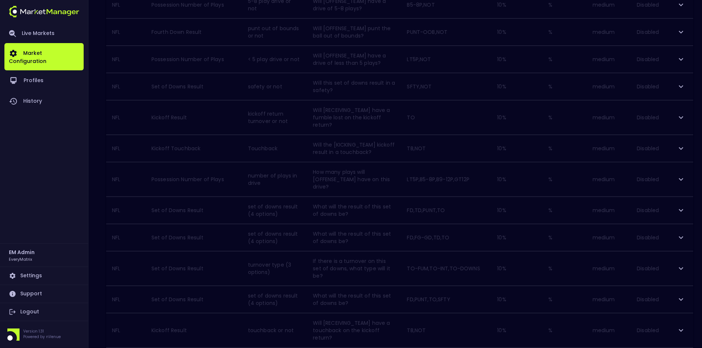
scroll to position [588, 0]
click at [669, 346] on icon "Go to previous page" at bounding box center [670, 350] width 9 height 9
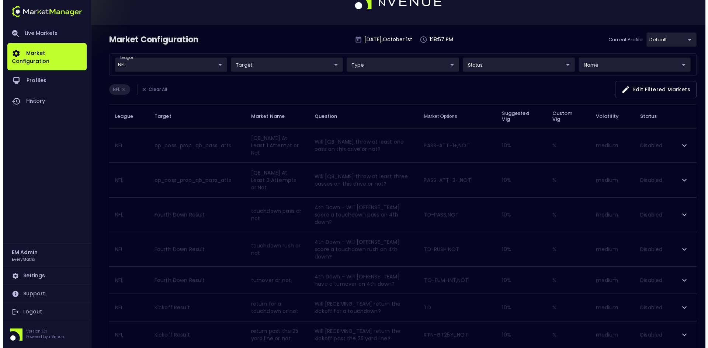
scroll to position [0, 0]
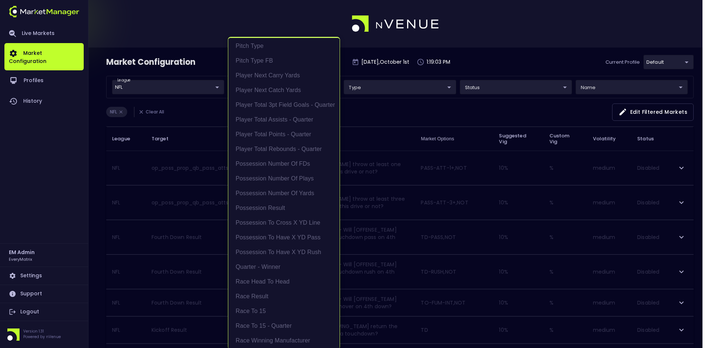
scroll to position [922, 0]
click at [274, 160] on li "Possession Number of FDs" at bounding box center [283, 159] width 111 height 15
type input "Possession Number of FDs"
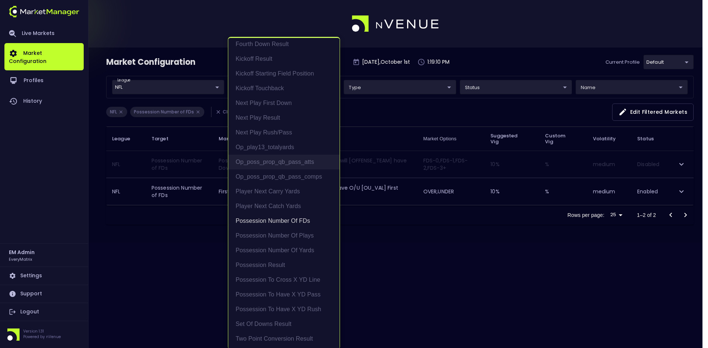
scroll to position [19, 0]
click at [420, 103] on div at bounding box center [354, 174] width 708 height 348
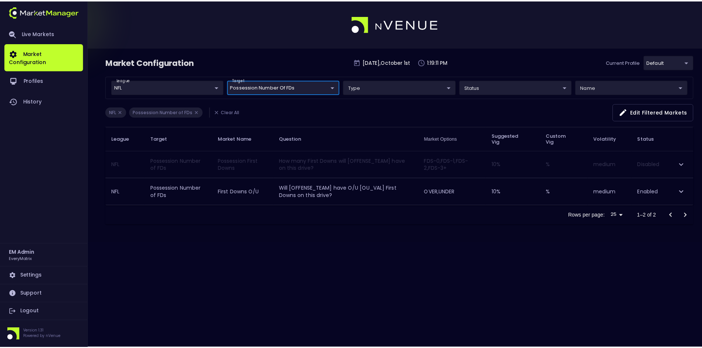
scroll to position [0, 0]
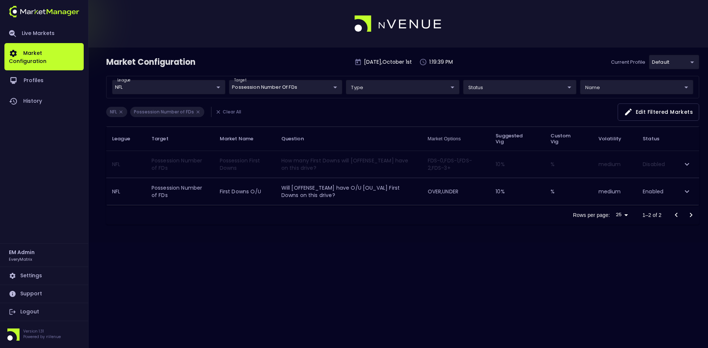
click at [315, 255] on div "Market Configuration [DATE] 1:19:39 PM Current Profile default 41a1a02b-08cb-4a…" at bounding box center [354, 174] width 708 height 348
click at [158, 87] on body "Live Markets Market Configuration Profiles History EM Admin EveryMatrix Setting…" at bounding box center [354, 174] width 708 height 348
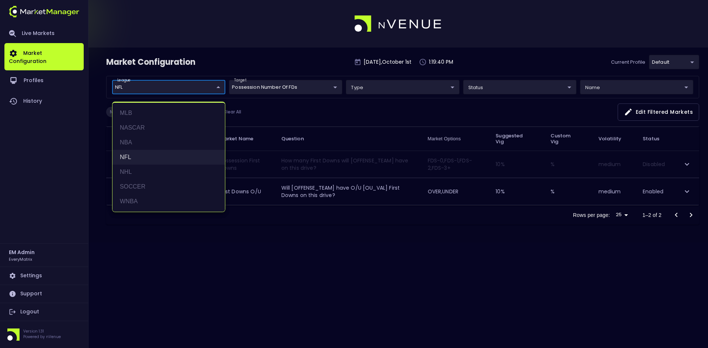
click at [128, 160] on li "NFL" at bounding box center [168, 157] width 112 height 15
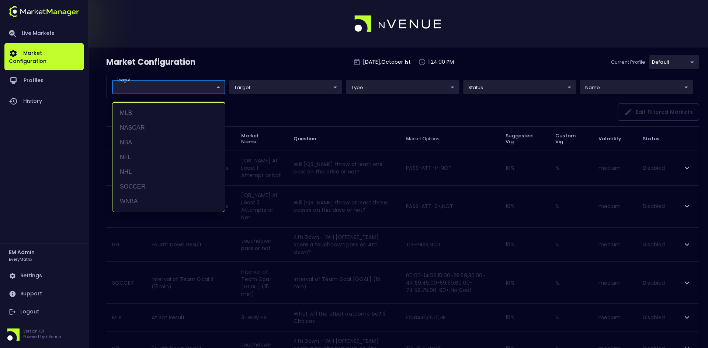
click at [505, 15] on div at bounding box center [354, 174] width 708 height 348
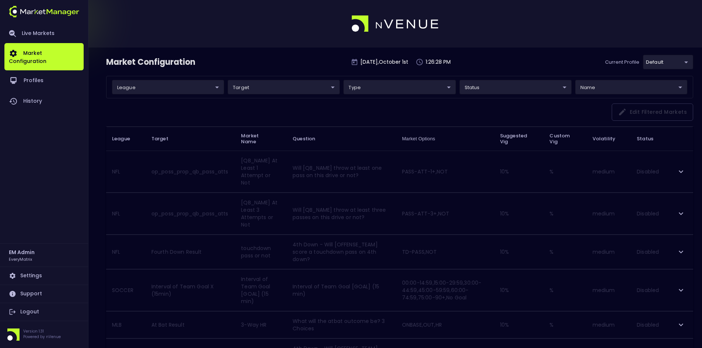
click at [291, 65] on div "Market Configuration [DATE] 1:26:28 PM Current Profile default 41a1a02b-08cb-4a…" at bounding box center [399, 65] width 587 height 21
click at [28, 313] on link "Logout" at bounding box center [43, 312] width 79 height 18
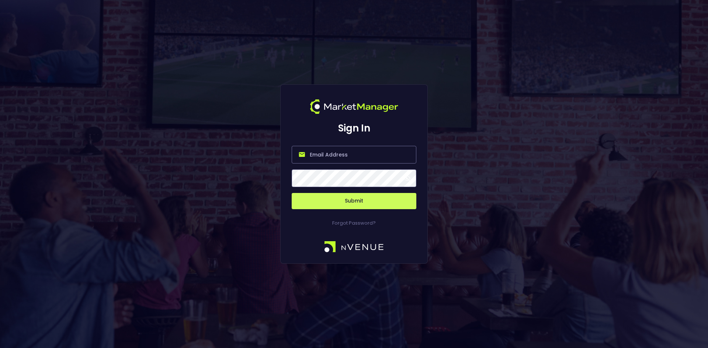
click at [327, 154] on input "email" at bounding box center [354, 155] width 125 height 18
type input "[PERSON_NAME][EMAIL_ADDRESS][DOMAIN_NAME]"
click at [292, 193] on button "Submit" at bounding box center [354, 201] width 125 height 16
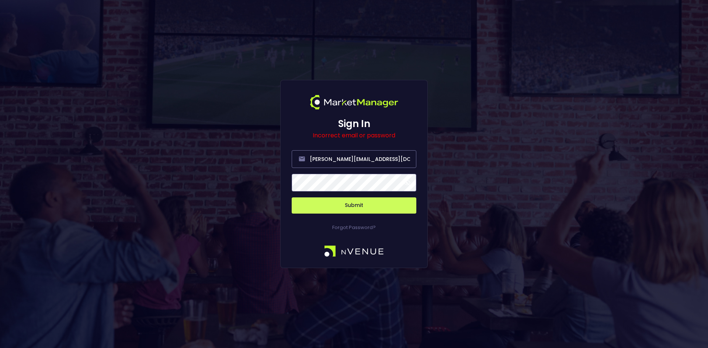
click at [292, 198] on button "Submit" at bounding box center [354, 206] width 125 height 16
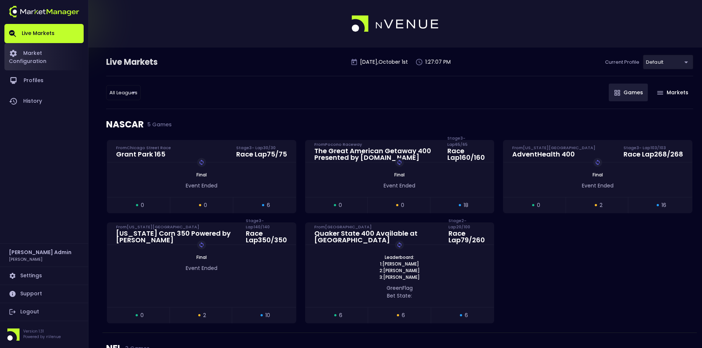
click at [45, 53] on link "Market Configuration" at bounding box center [43, 56] width 79 height 27
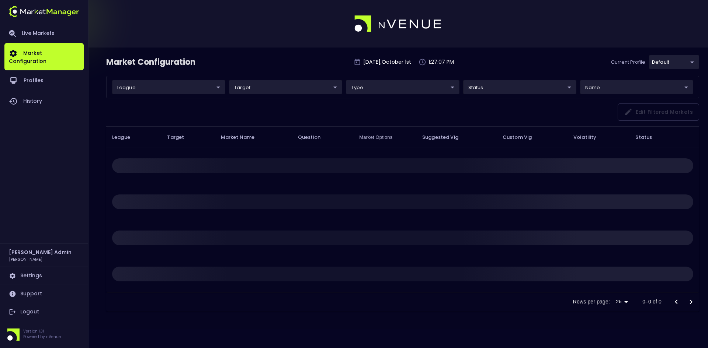
click at [155, 87] on body "Live Markets Market Configuration Profiles History [PERSON_NAME] Admin [PERSON_…" at bounding box center [354, 174] width 708 height 348
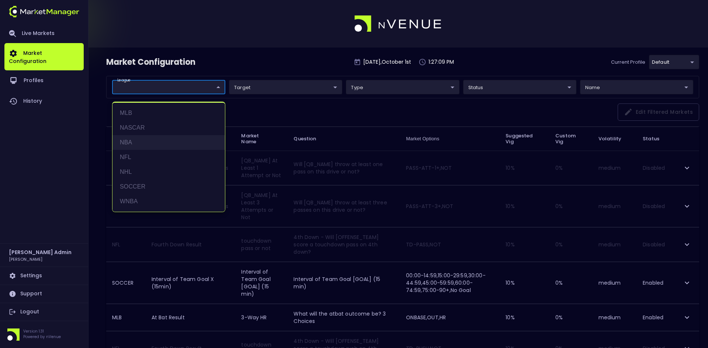
click at [128, 143] on li "NBA" at bounding box center [168, 142] width 112 height 15
type input "NBA"
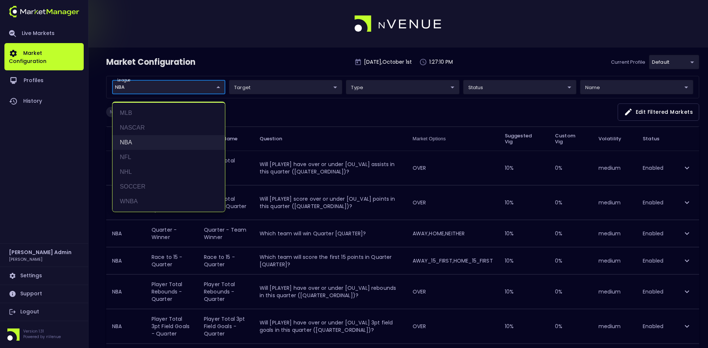
click at [128, 143] on li "NBA" at bounding box center [168, 142] width 112 height 15
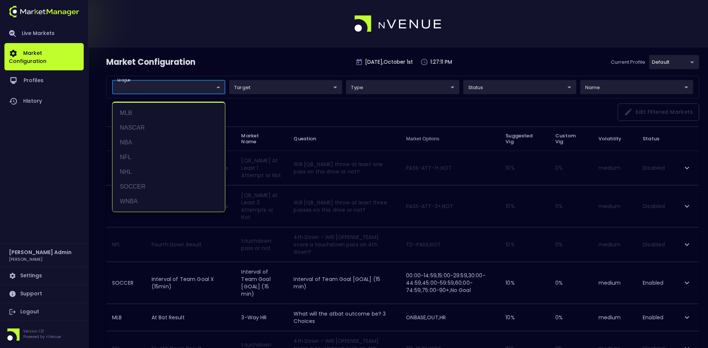
click at [231, 63] on div at bounding box center [354, 174] width 708 height 348
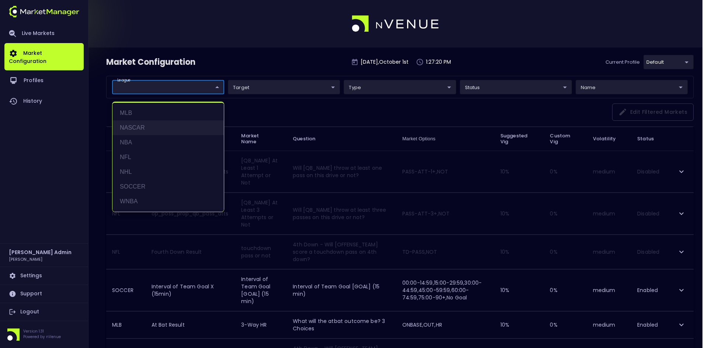
click at [129, 125] on li "NASCAR" at bounding box center [167, 128] width 111 height 15
type input "NASCAR"
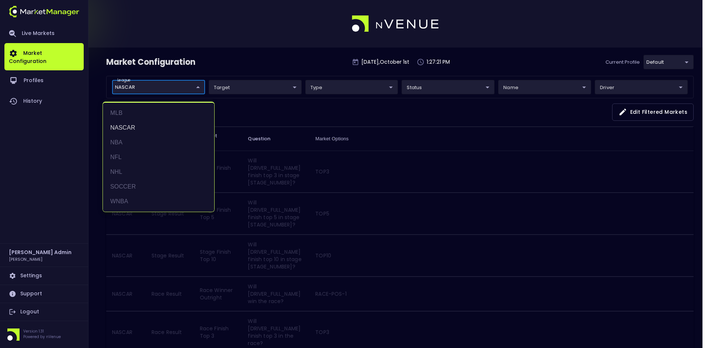
click at [263, 102] on div at bounding box center [354, 174] width 708 height 348
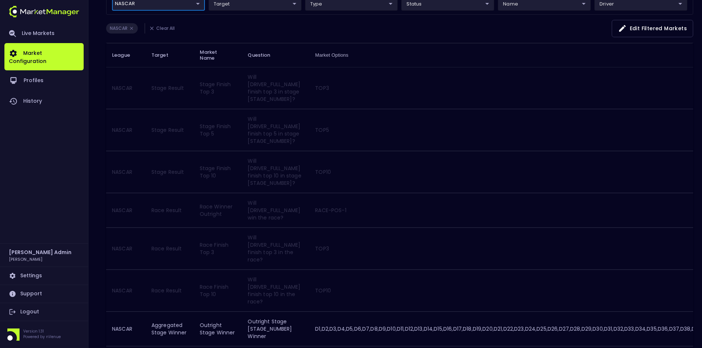
scroll to position [37, 0]
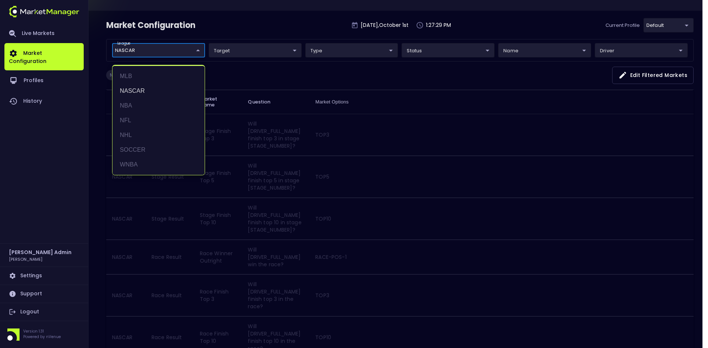
click at [129, 88] on li "NASCAR" at bounding box center [158, 91] width 92 height 15
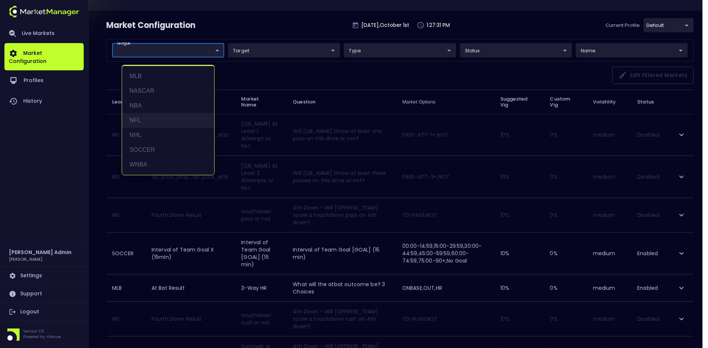
click at [135, 120] on li "NFL" at bounding box center [168, 120] width 92 height 15
type input "NFL"
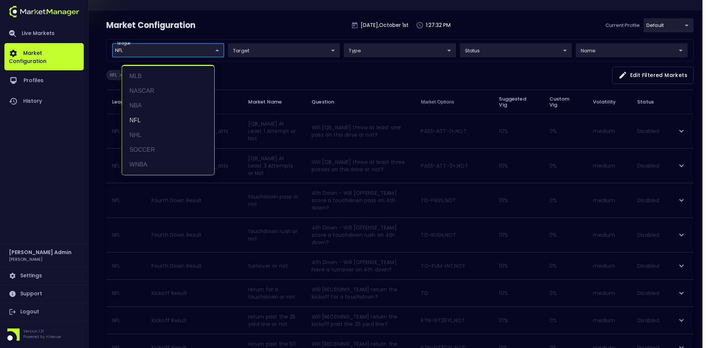
click at [273, 76] on div at bounding box center [354, 174] width 708 height 348
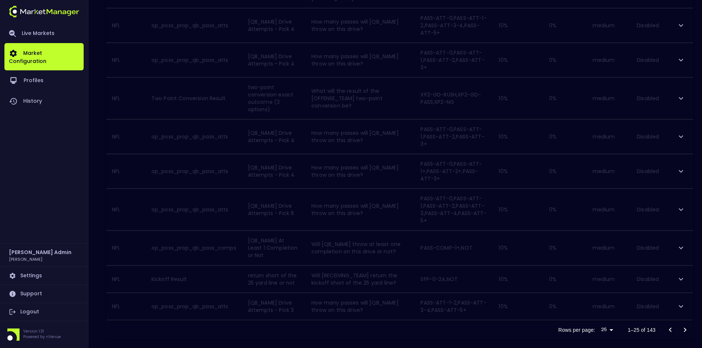
scroll to position [655, 0]
click at [687, 321] on icon "Go to next page" at bounding box center [685, 321] width 9 height 9
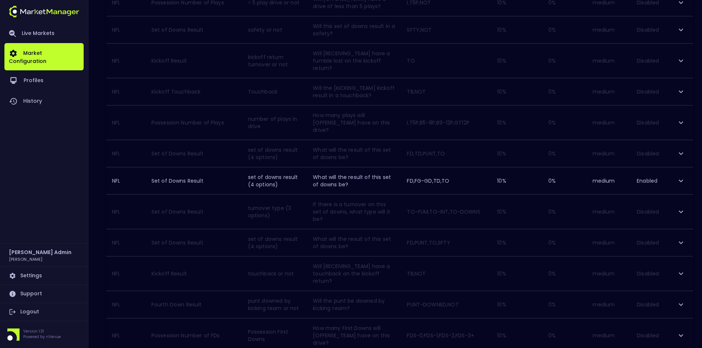
scroll to position [588, 0]
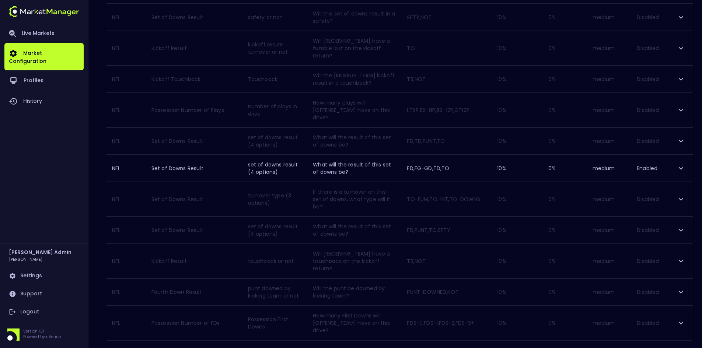
click at [689, 346] on icon "Go to next page" at bounding box center [685, 350] width 9 height 9
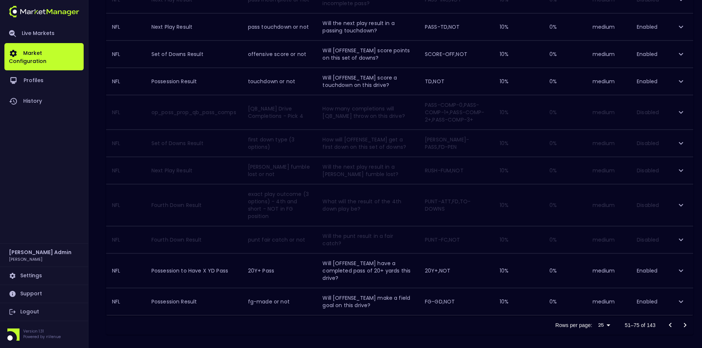
scroll to position [581, 0]
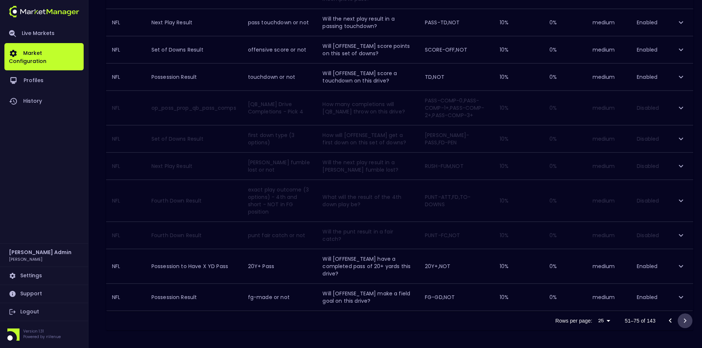
click at [686, 320] on icon "Go to next page" at bounding box center [685, 321] width 9 height 9
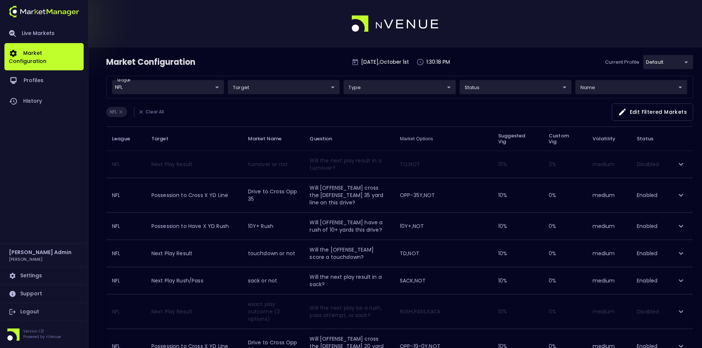
scroll to position [37, 0]
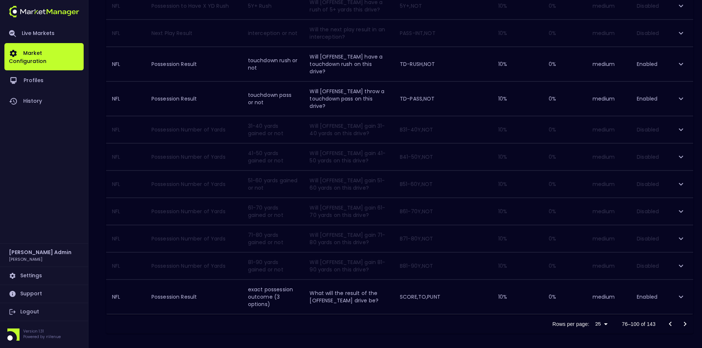
scroll to position [588, 0]
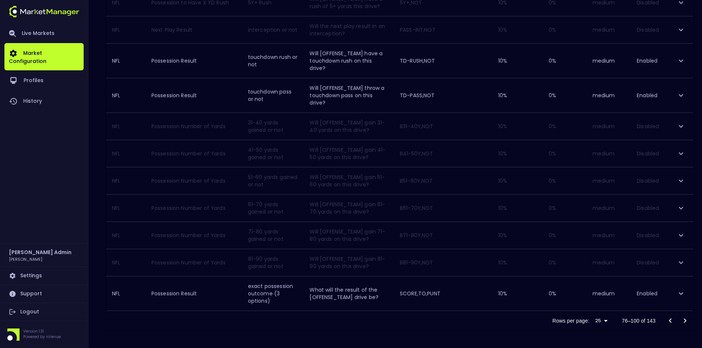
click at [687, 320] on icon "Go to next page" at bounding box center [685, 321] width 9 height 9
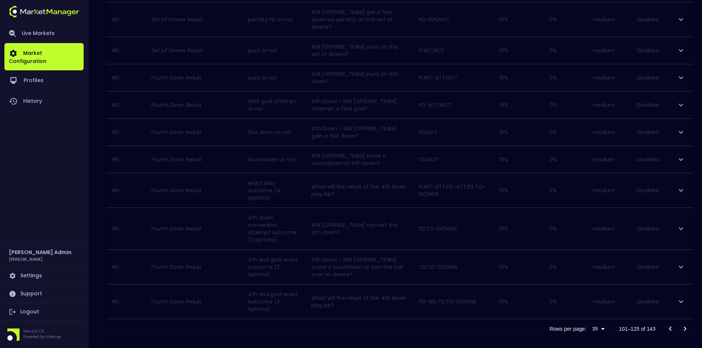
scroll to position [603, 0]
click at [683, 324] on icon "Go to next page" at bounding box center [685, 328] width 9 height 9
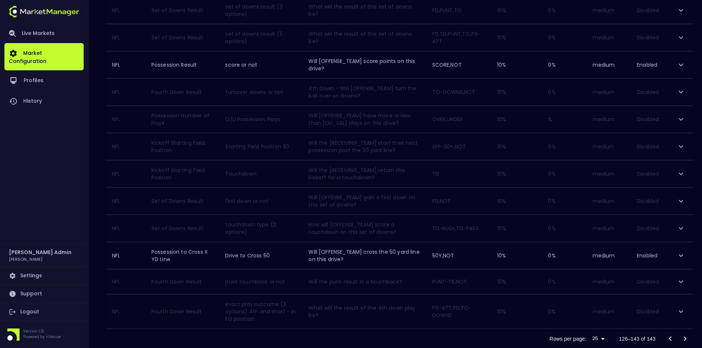
scroll to position [341, 0]
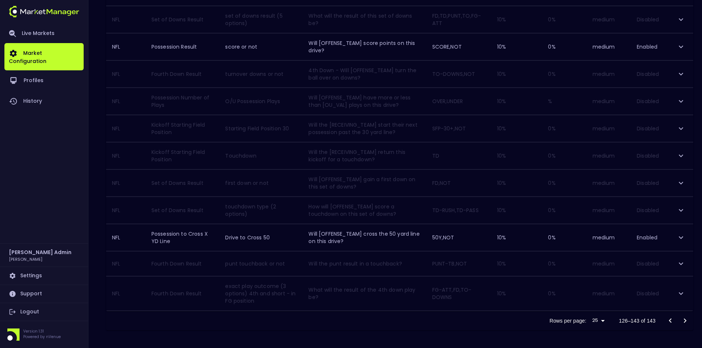
click at [686, 319] on div at bounding box center [677, 321] width 29 height 15
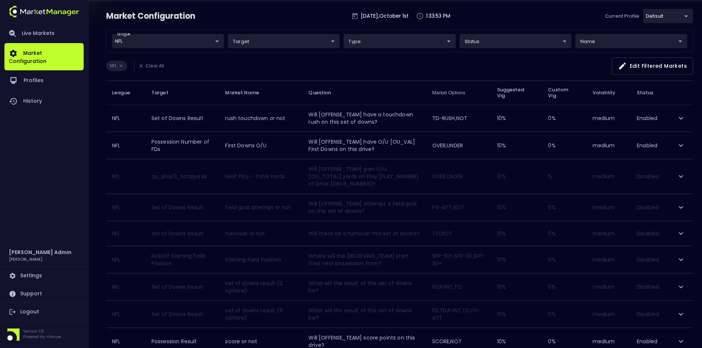
scroll to position [0, 0]
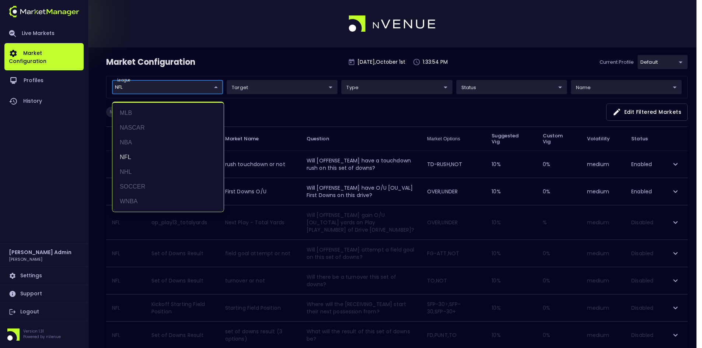
click at [152, 87] on body "Live Markets Market Configuration Profiles History [PERSON_NAME] Admin [PERSON_…" at bounding box center [351, 346] width 702 height 692
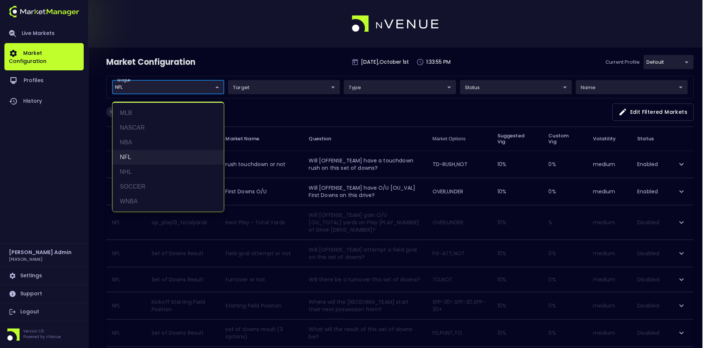
click at [122, 156] on li "NFL" at bounding box center [167, 157] width 111 height 15
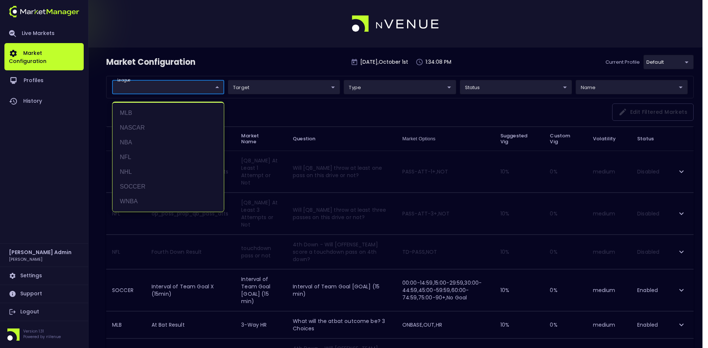
click at [233, 62] on div at bounding box center [354, 174] width 708 height 348
click at [283, 111] on div at bounding box center [354, 174] width 708 height 348
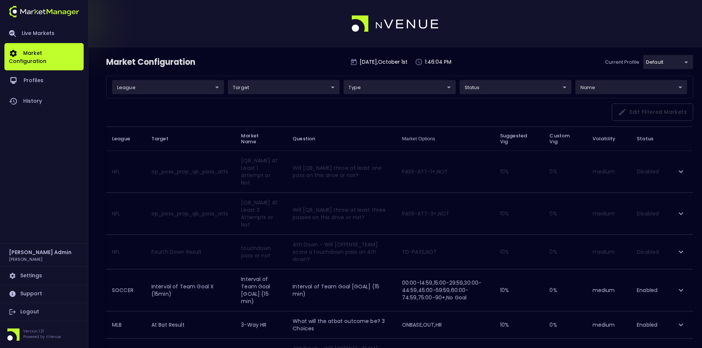
click at [36, 313] on link "Logout" at bounding box center [43, 312] width 79 height 18
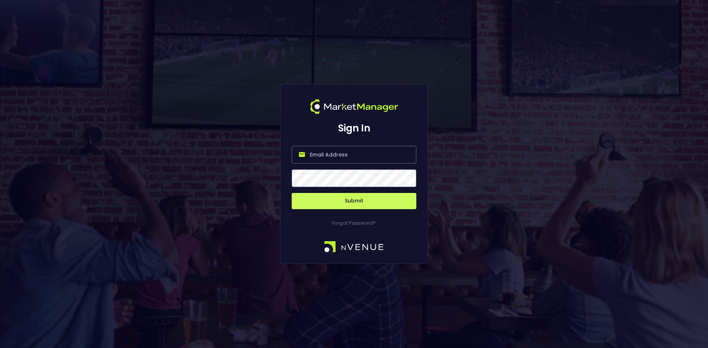
click at [319, 156] on input "email" at bounding box center [354, 155] width 125 height 18
type input "o"
type input "[EMAIL_ADDRESS][DOMAIN_NAME]"
click at [354, 205] on button "Submit" at bounding box center [354, 201] width 125 height 16
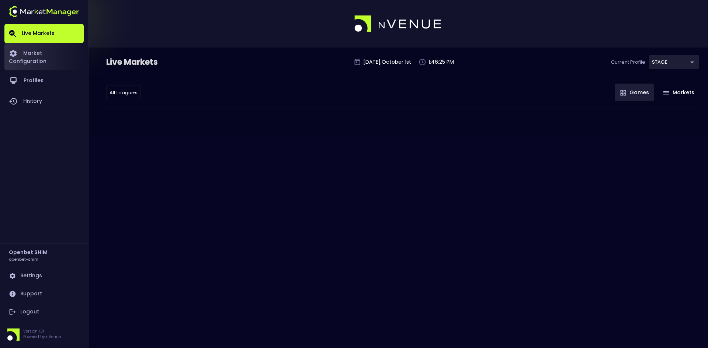
click at [48, 52] on link "Market Configuration" at bounding box center [43, 56] width 79 height 27
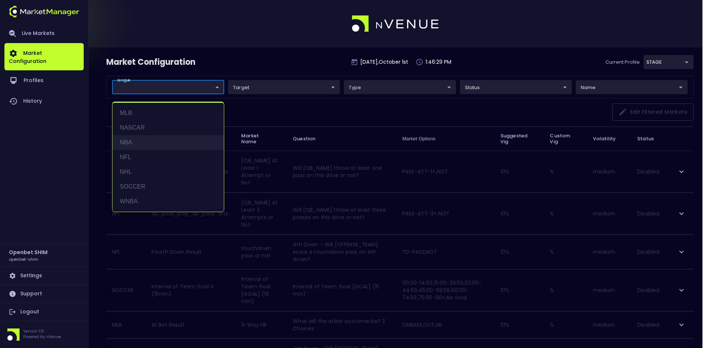
click at [129, 143] on li "NBA" at bounding box center [167, 142] width 111 height 15
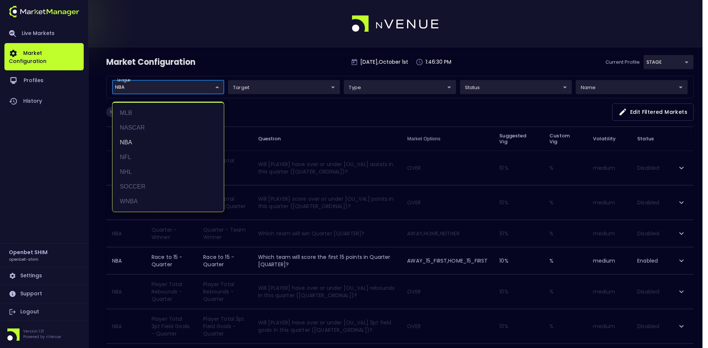
click at [280, 108] on div at bounding box center [354, 174] width 708 height 348
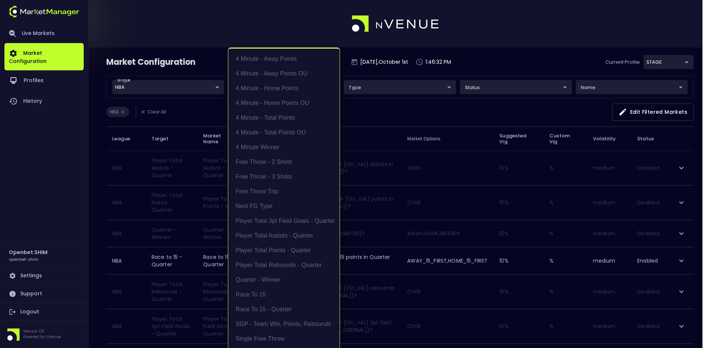
click at [370, 107] on div at bounding box center [354, 174] width 708 height 348
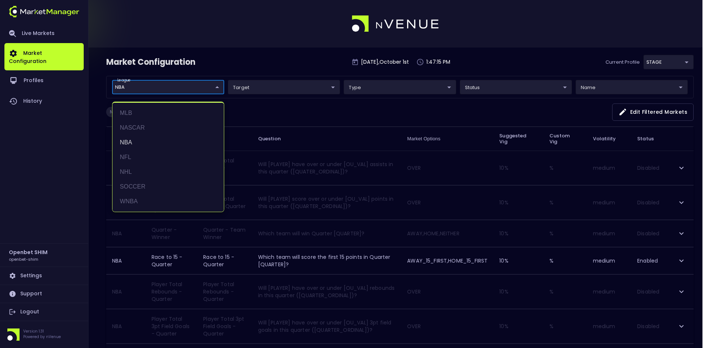
click at [129, 201] on li "WNBA" at bounding box center [167, 201] width 111 height 15
click at [127, 140] on li "NBA" at bounding box center [167, 142] width 111 height 15
type input "WNBA"
drag, startPoint x: 313, startPoint y: 114, endPoint x: 281, endPoint y: 110, distance: 32.7
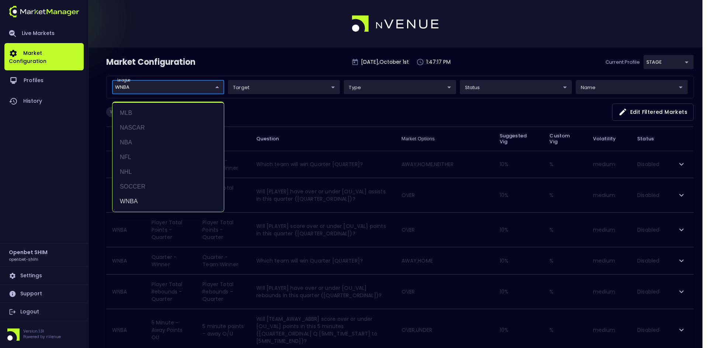
click at [313, 114] on div at bounding box center [354, 174] width 708 height 348
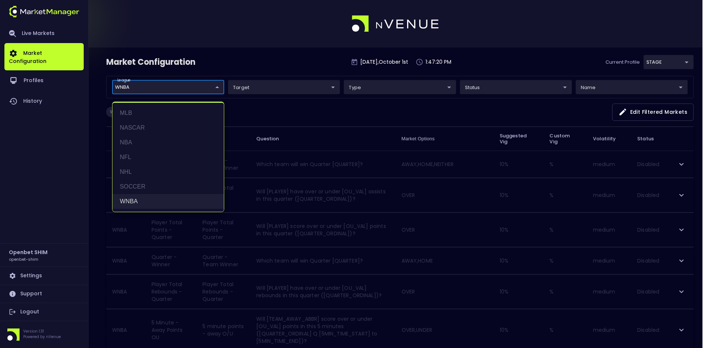
click at [136, 196] on li "WNBA" at bounding box center [167, 201] width 111 height 15
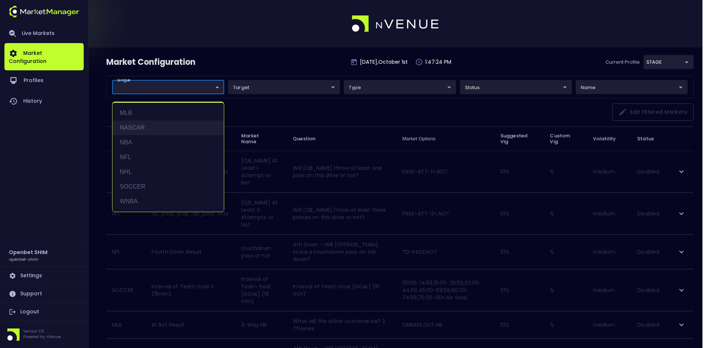
click at [134, 124] on li "NASCAR" at bounding box center [167, 128] width 111 height 15
type input "NASCAR"
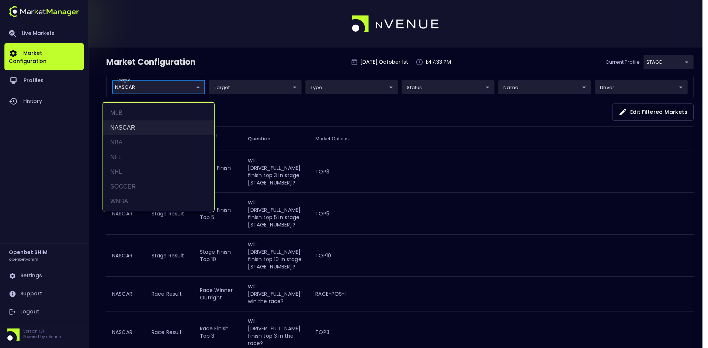
click at [122, 124] on li "NASCAR" at bounding box center [158, 128] width 111 height 15
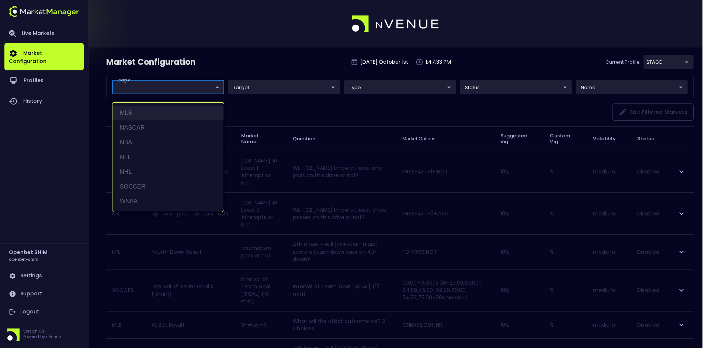
click at [123, 111] on li "MLB" at bounding box center [167, 113] width 111 height 15
type input "MLB"
click at [274, 109] on div at bounding box center [354, 174] width 708 height 348
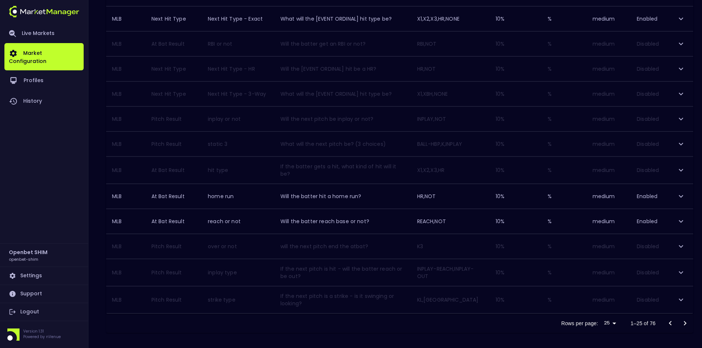
scroll to position [535, 0]
click at [686, 319] on icon "Go to next page" at bounding box center [685, 323] width 9 height 9
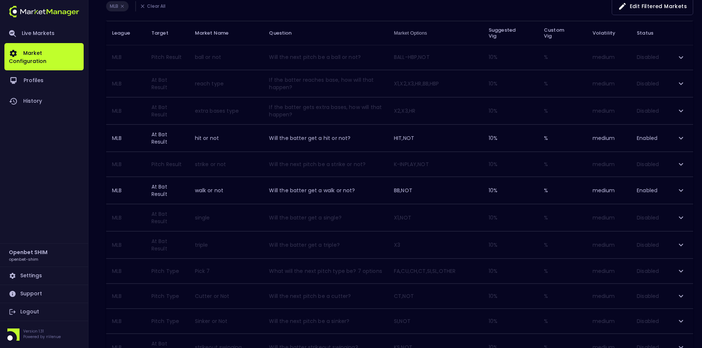
scroll to position [118, 0]
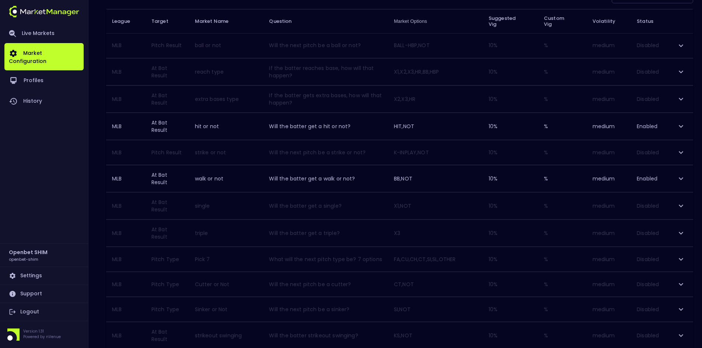
click at [683, 176] on icon "expand row" at bounding box center [681, 178] width 9 height 9
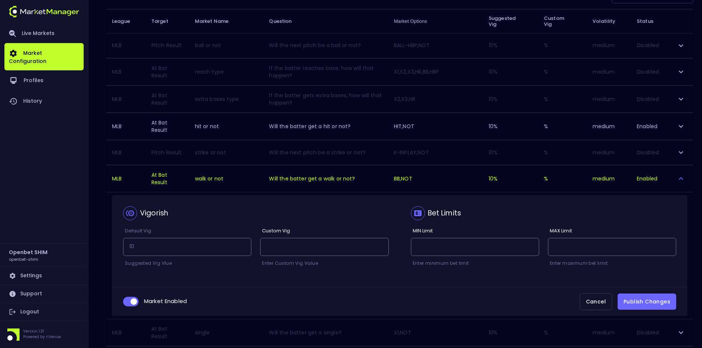
click at [129, 299] on input "collapsible table" at bounding box center [134, 302] width 20 height 7
checkbox input "false"
click at [653, 296] on button "Publish Changes" at bounding box center [647, 302] width 59 height 17
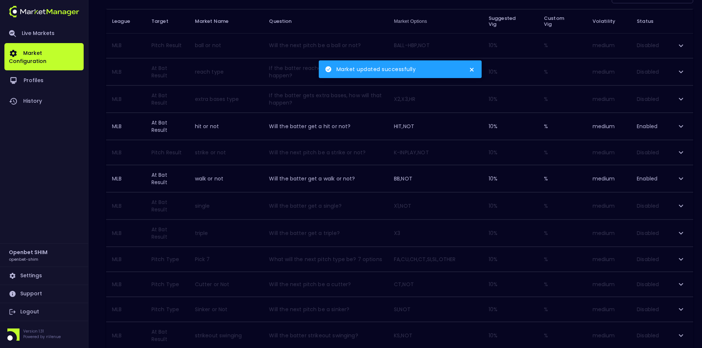
scroll to position [154, 0]
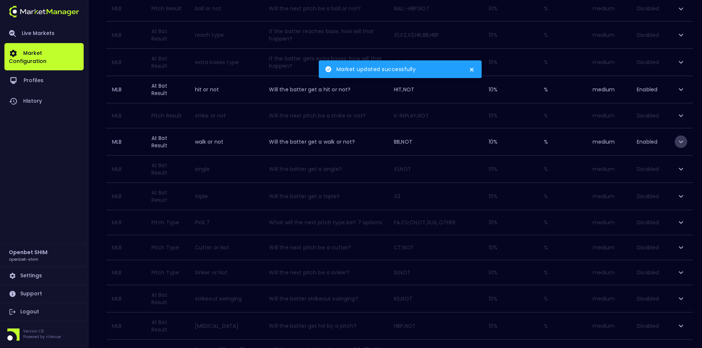
click at [682, 143] on icon "expand row" at bounding box center [681, 142] width 9 height 9
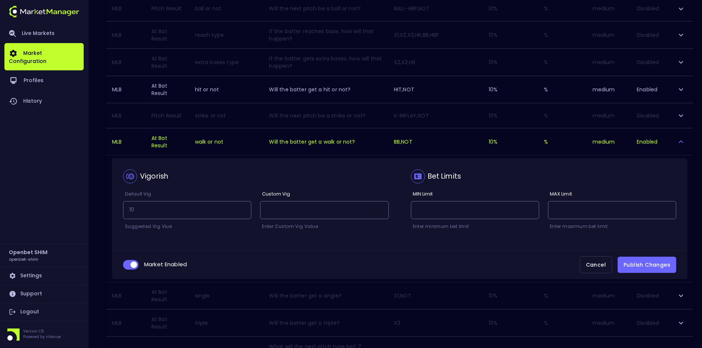
click at [129, 266] on input "collapsible table" at bounding box center [134, 265] width 20 height 7
checkbox input "false"
click at [662, 263] on button "Publish Changes" at bounding box center [647, 265] width 59 height 17
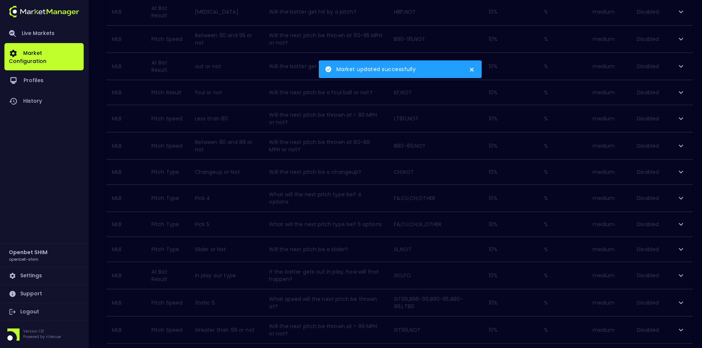
scroll to position [500, 0]
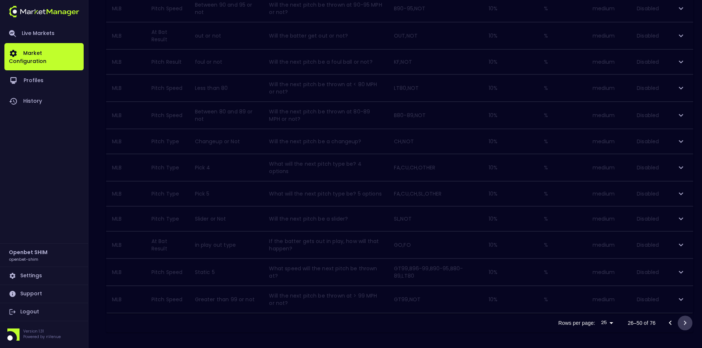
click at [688, 320] on icon "Go to next page" at bounding box center [685, 323] width 9 height 9
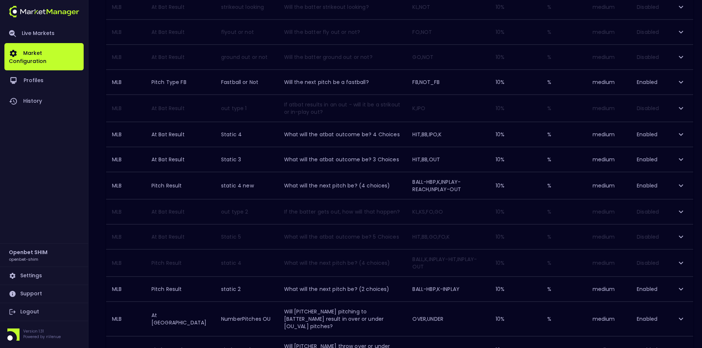
scroll to position [406, 0]
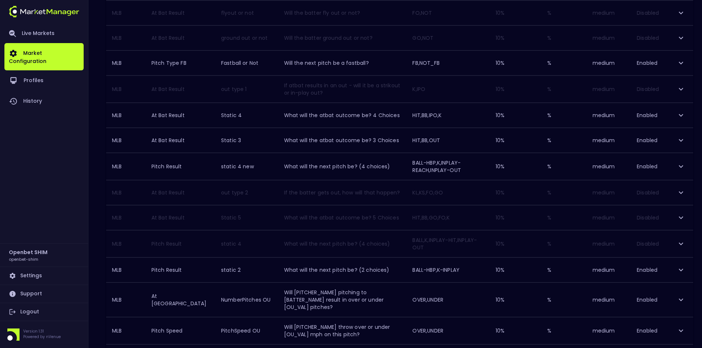
click at [681, 120] on icon "expand row" at bounding box center [681, 115] width 9 height 9
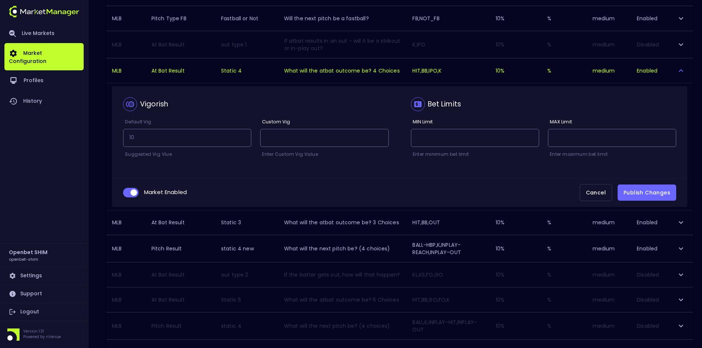
scroll to position [479, 0]
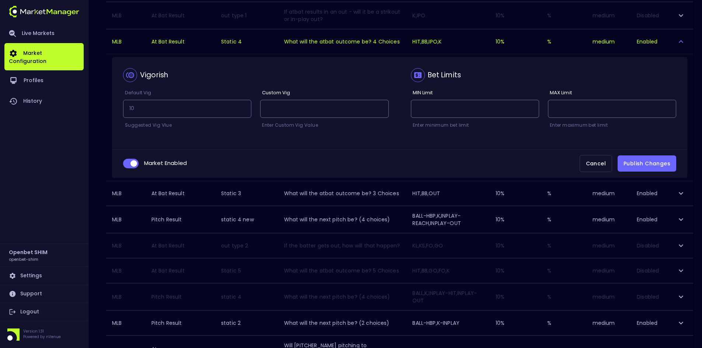
click at [125, 167] on input "collapsible table" at bounding box center [134, 163] width 20 height 7
checkbox input "false"
click at [650, 172] on button "Publish Changes" at bounding box center [647, 164] width 59 height 17
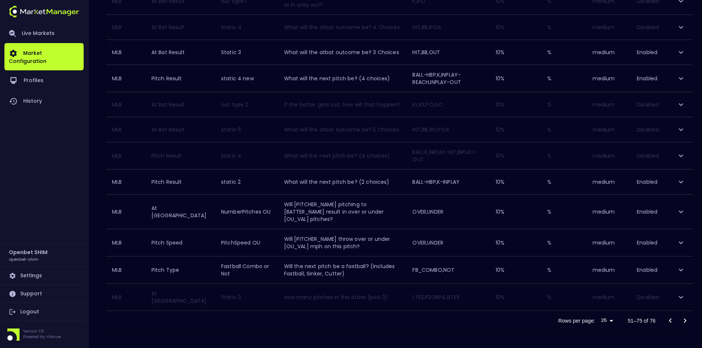
scroll to position [516, 0]
click at [680, 183] on icon "expand row" at bounding box center [681, 182] width 4 height 3
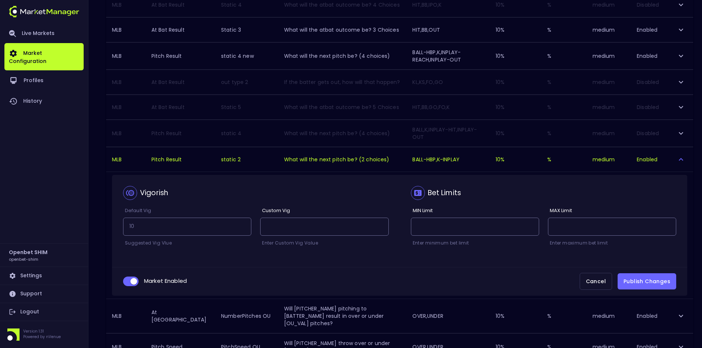
click at [129, 285] on input "collapsible table" at bounding box center [134, 281] width 20 height 7
checkbox input "false"
click at [644, 290] on button "Publish Changes" at bounding box center [647, 282] width 59 height 17
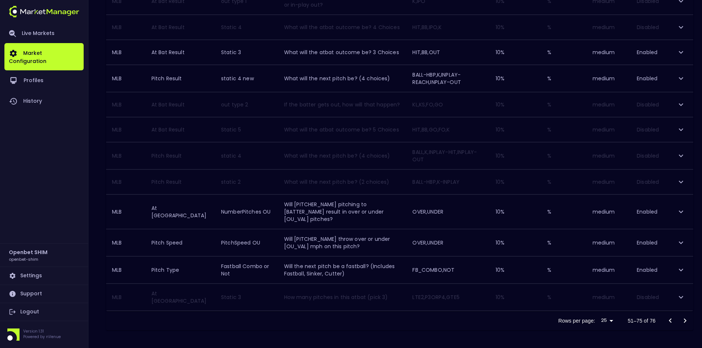
scroll to position [517, 0]
click at [683, 319] on icon "Go to next page" at bounding box center [685, 321] width 9 height 9
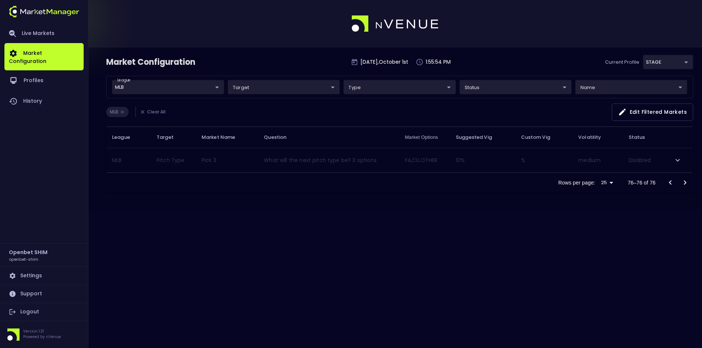
scroll to position [0, 0]
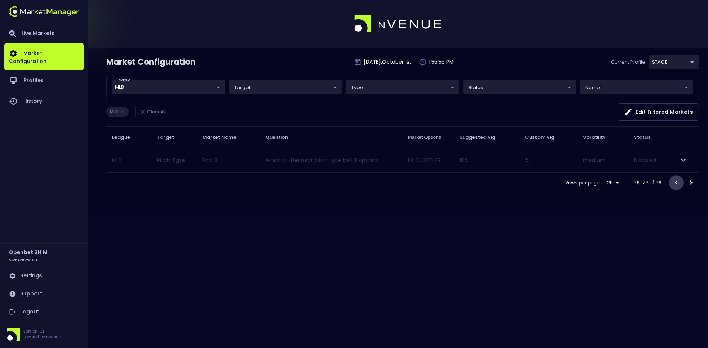
click at [678, 181] on icon "Go to previous page" at bounding box center [676, 182] width 9 height 9
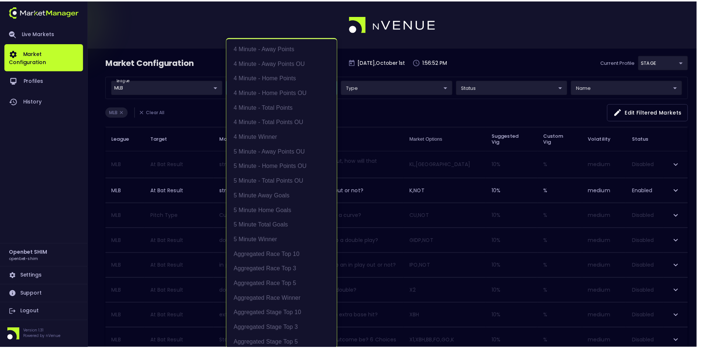
scroll to position [1, 0]
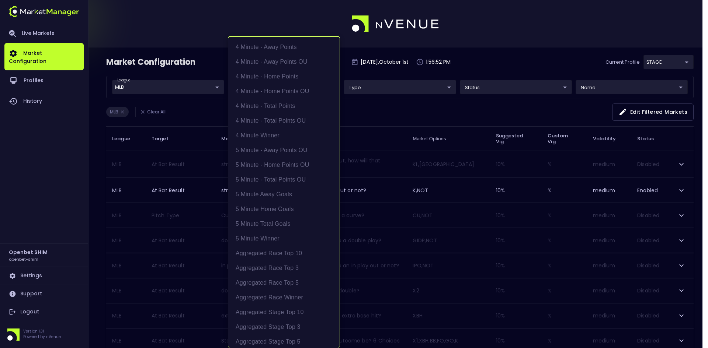
click at [378, 112] on div at bounding box center [354, 174] width 708 height 348
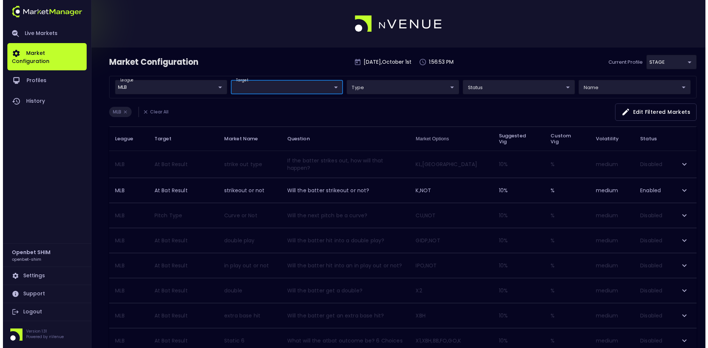
scroll to position [0, 0]
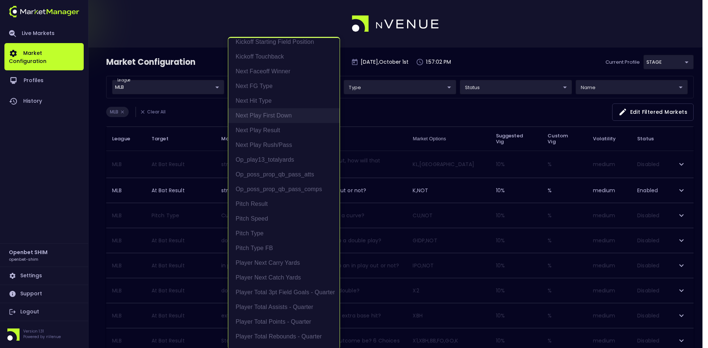
scroll to position [737, 0]
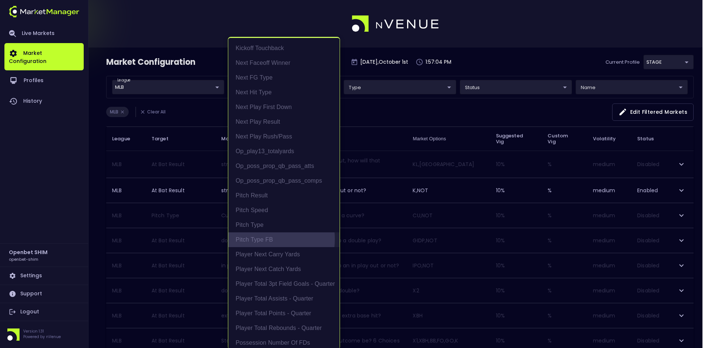
click at [252, 239] on li "Pitch Type FB" at bounding box center [283, 240] width 111 height 15
type input "Pitch Type FB"
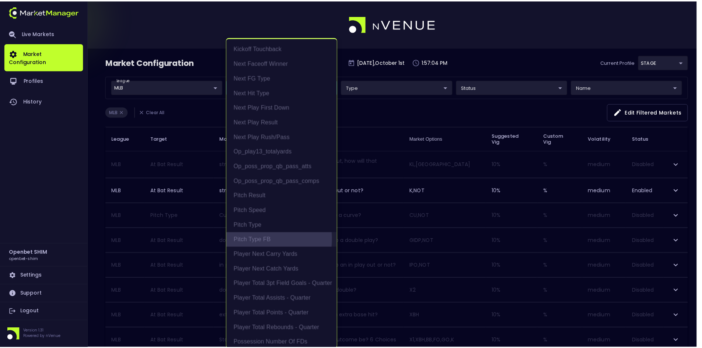
scroll to position [0, 0]
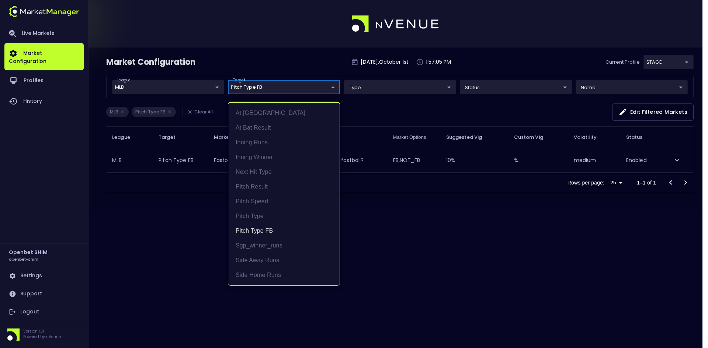
click at [392, 243] on div at bounding box center [354, 174] width 708 height 348
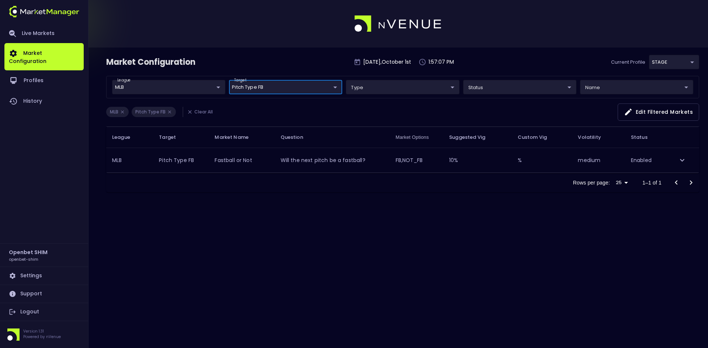
click at [288, 81] on body "Live Markets Market Configuration Profiles History Openbet SHIM openbet-shim Se…" at bounding box center [354, 174] width 708 height 348
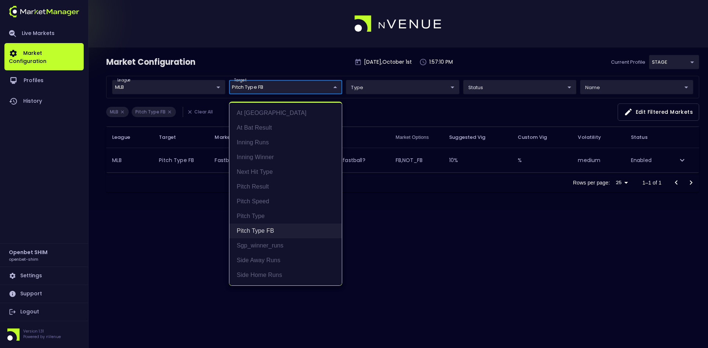
click at [254, 229] on li "Pitch Type FB" at bounding box center [285, 231] width 112 height 15
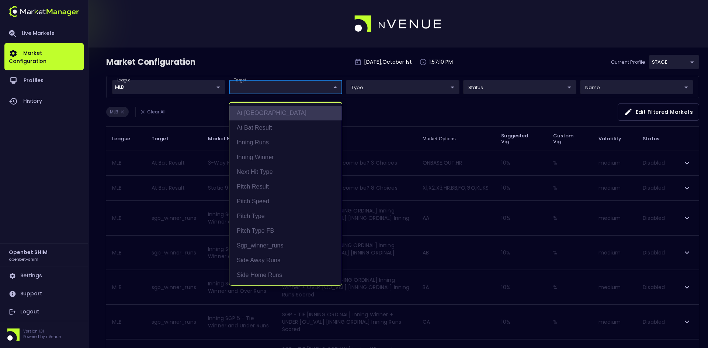
click at [262, 111] on li "At [GEOGRAPHIC_DATA]" at bounding box center [285, 113] width 112 height 15
type input "At [GEOGRAPHIC_DATA]"
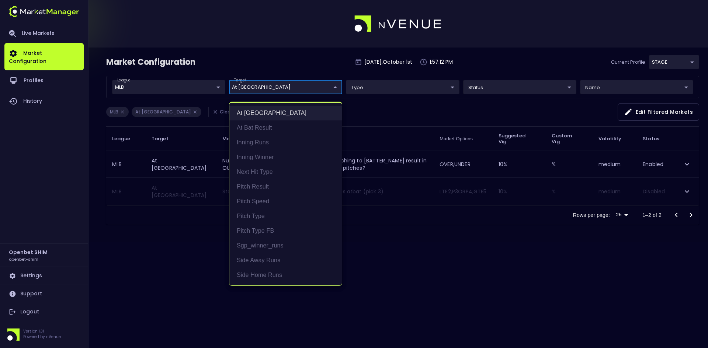
click at [262, 111] on li "At [GEOGRAPHIC_DATA]" at bounding box center [285, 113] width 112 height 15
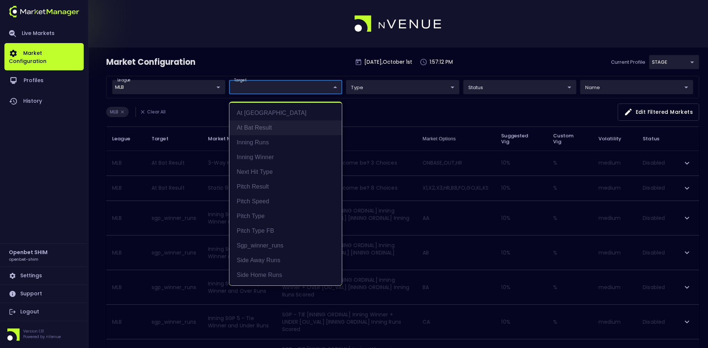
click at [260, 126] on li "At Bat Result" at bounding box center [285, 128] width 112 height 15
type input "At Bat Result"
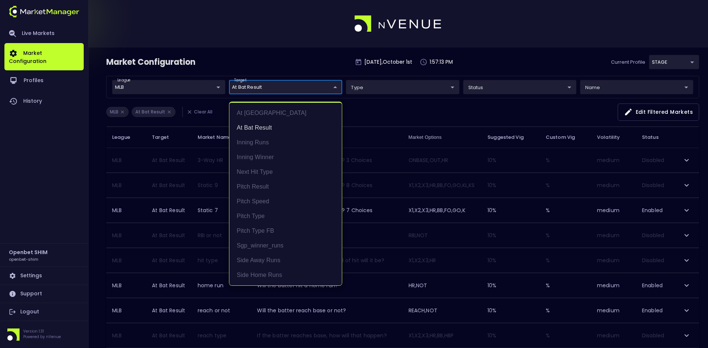
click at [398, 109] on div at bounding box center [354, 174] width 708 height 348
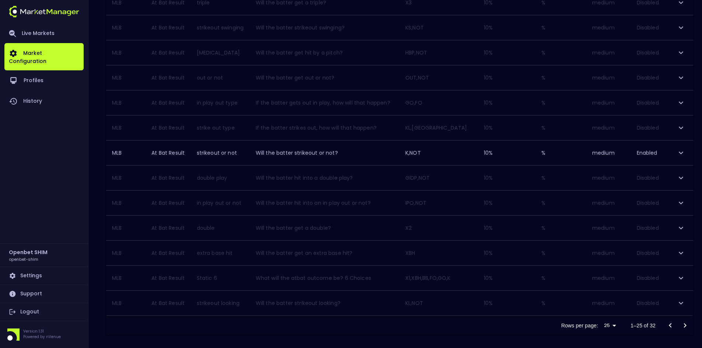
scroll to position [463, 0]
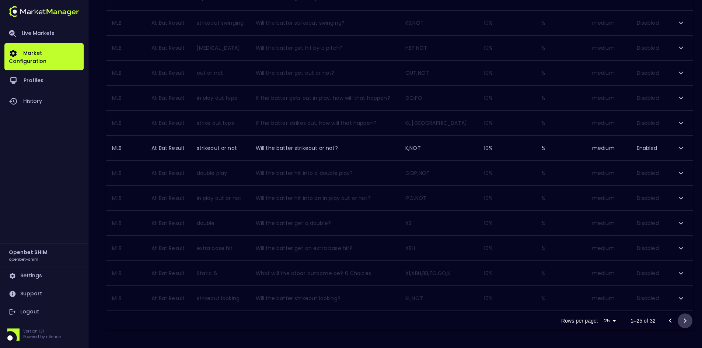
click at [685, 320] on icon "Go to next page" at bounding box center [685, 321] width 3 height 4
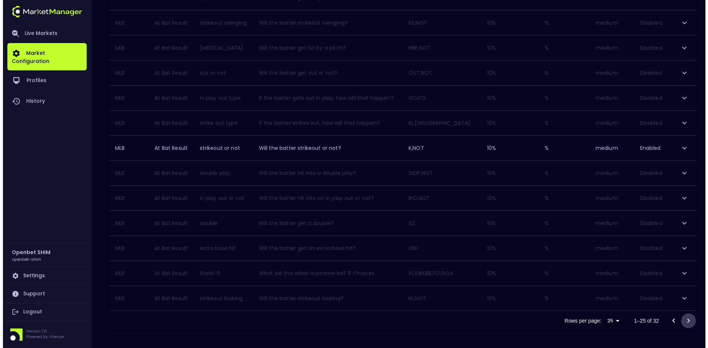
scroll to position [12, 0]
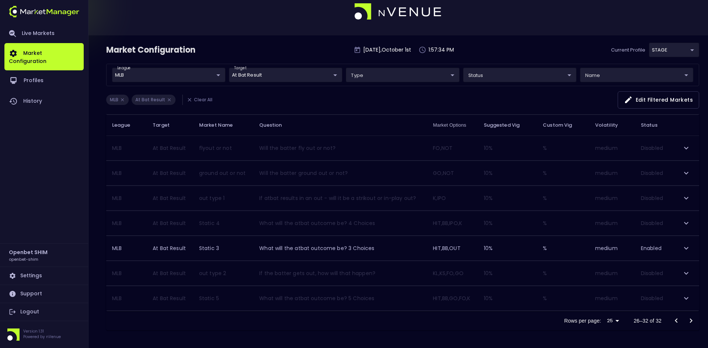
click at [272, 73] on body "Live Markets Market Configuration Profiles History Openbet SHIM openbet-shim Se…" at bounding box center [354, 168] width 708 height 361
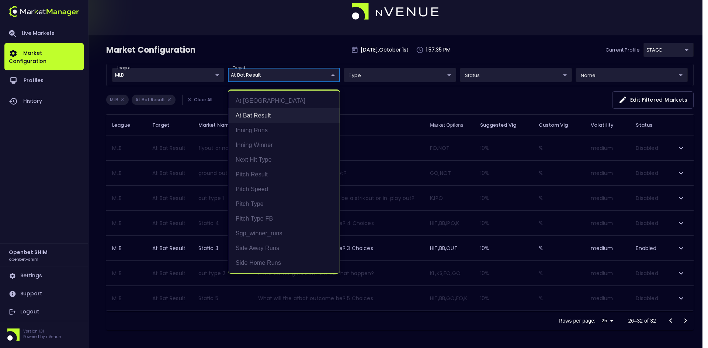
click at [257, 113] on li "At Bat Result" at bounding box center [283, 115] width 111 height 15
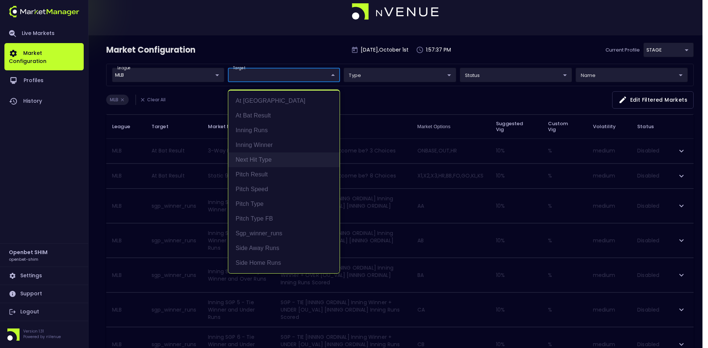
click at [251, 157] on li "Next Hit Type" at bounding box center [283, 160] width 111 height 15
type input "Next Hit Type"
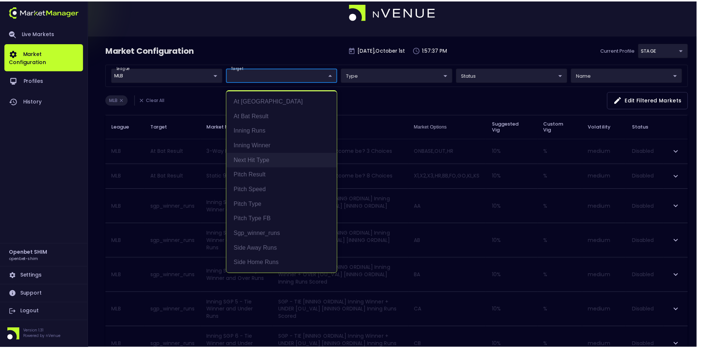
scroll to position [0, 0]
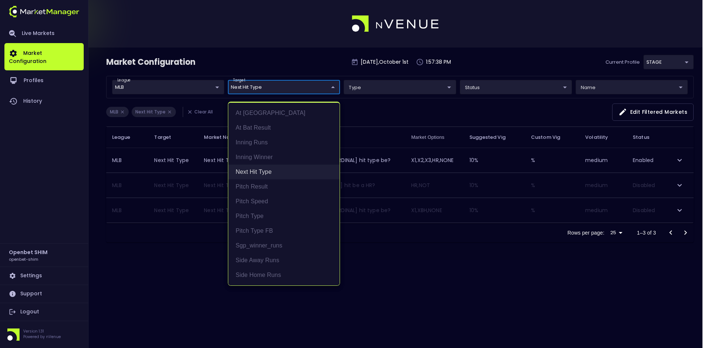
click at [250, 171] on li "Next Hit Type" at bounding box center [283, 172] width 111 height 15
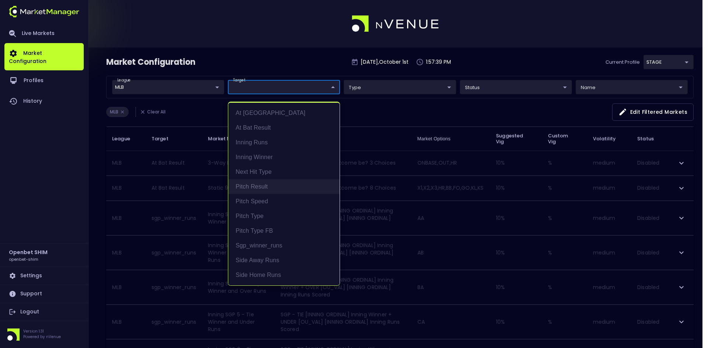
click at [250, 187] on li "Pitch Result" at bounding box center [283, 187] width 111 height 15
type input "Pitch Result"
click at [376, 104] on div at bounding box center [354, 174] width 708 height 348
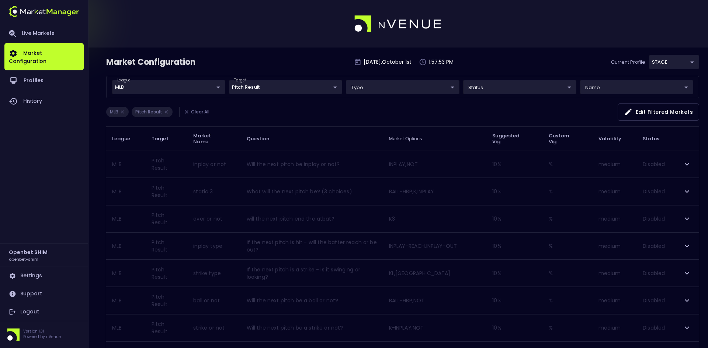
click at [285, 87] on body "Live Markets Market Configuration Profiles History Openbet SHIM openbet-shim Se…" at bounding box center [354, 244] width 708 height 488
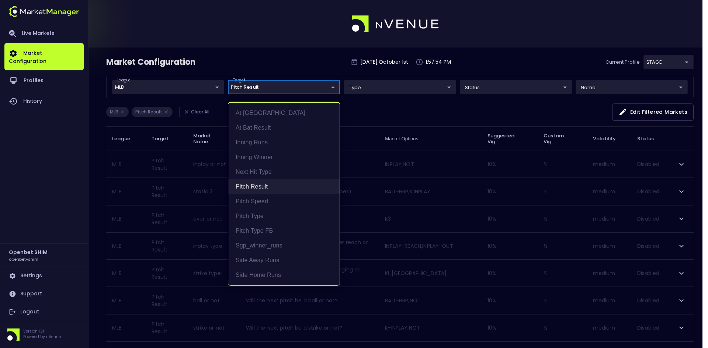
click at [254, 188] on li "Pitch Result" at bounding box center [283, 187] width 111 height 15
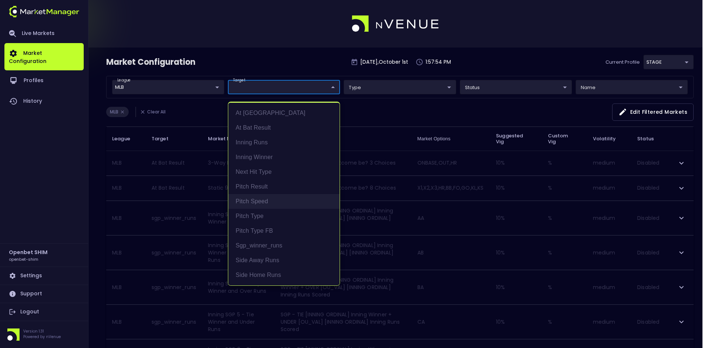
click at [253, 198] on li "Pitch Speed" at bounding box center [283, 201] width 111 height 15
type input "Pitch Speed"
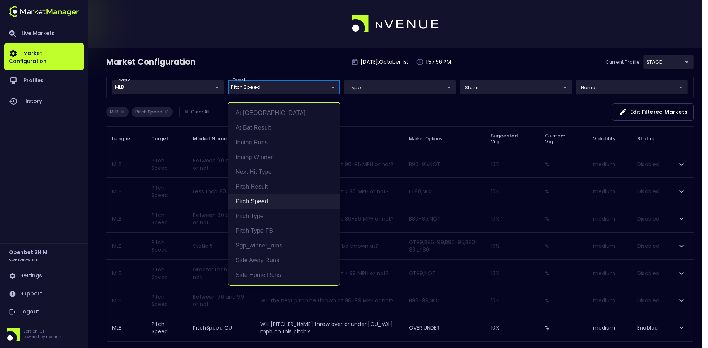
click at [254, 199] on li "Pitch Speed" at bounding box center [283, 201] width 111 height 15
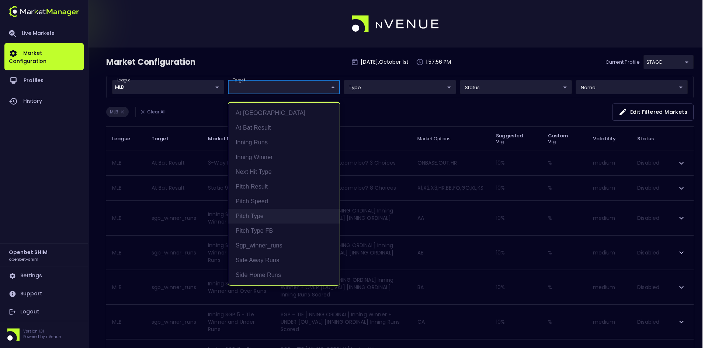
click at [254, 216] on li "Pitch Type" at bounding box center [283, 216] width 111 height 15
type input "Pitch Type"
click at [365, 112] on div at bounding box center [354, 174] width 708 height 348
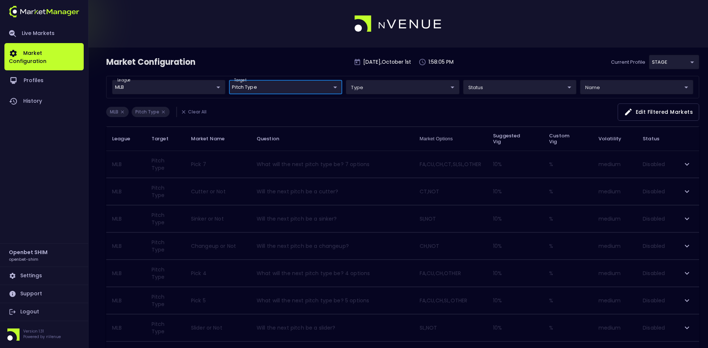
click at [268, 89] on body "Live Markets Market Configuration Profiles History Openbet SHIM openbet-shim Se…" at bounding box center [354, 230] width 708 height 461
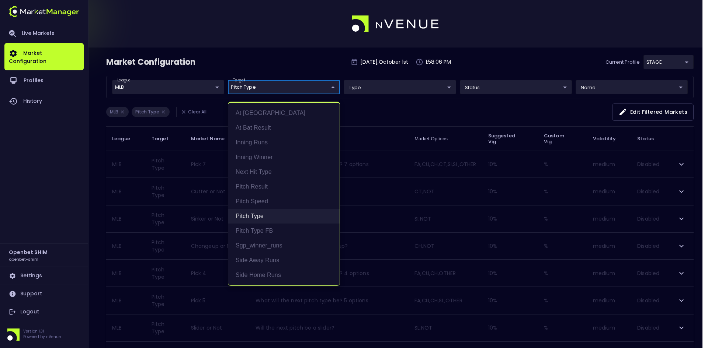
click at [262, 215] on li "Pitch Type" at bounding box center [283, 216] width 111 height 15
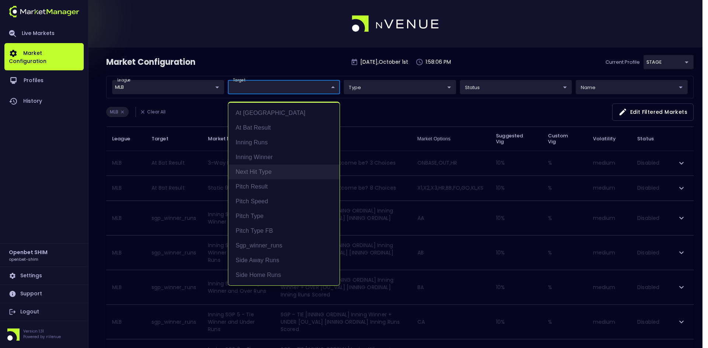
click at [261, 178] on li "Next Hit Type" at bounding box center [283, 172] width 111 height 15
type input "Next Hit Type"
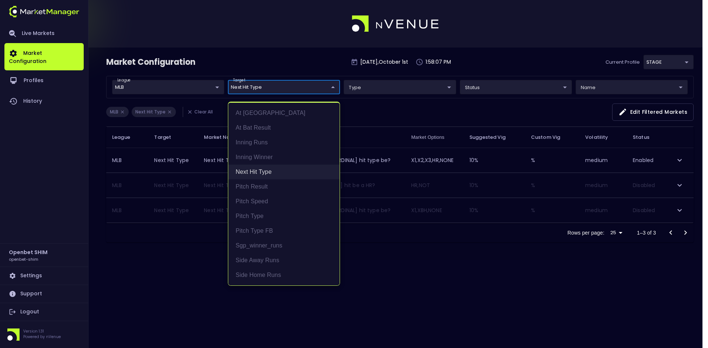
click at [262, 174] on li "Next Hit Type" at bounding box center [283, 172] width 111 height 15
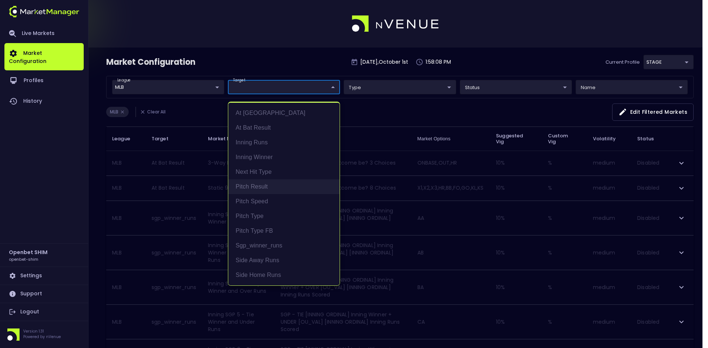
click at [261, 185] on li "Pitch Result" at bounding box center [283, 187] width 111 height 15
type input "Pitch Result"
click at [399, 107] on div at bounding box center [354, 174] width 708 height 348
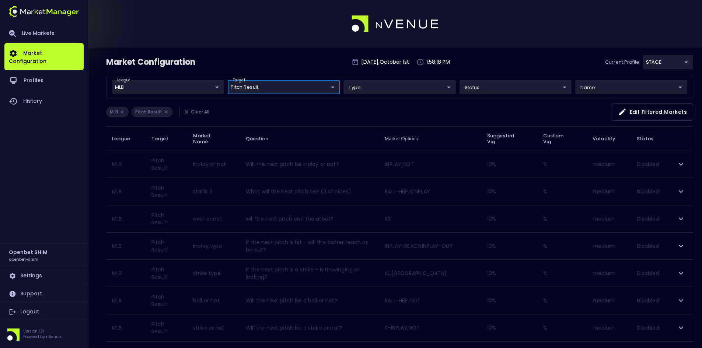
click at [292, 85] on body "Live Markets Market Configuration Profiles History Openbet SHIM openbet-shim Se…" at bounding box center [351, 244] width 702 height 488
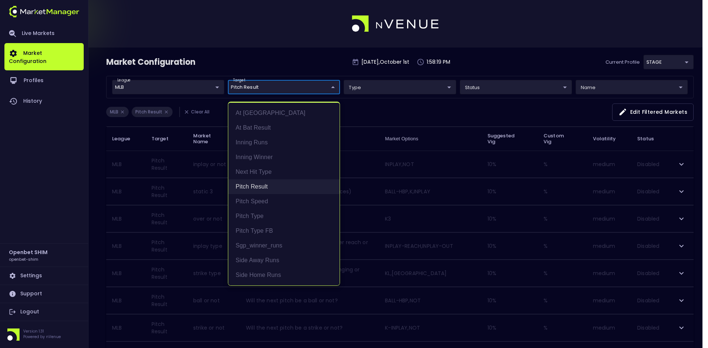
click at [259, 184] on li "Pitch Result" at bounding box center [283, 187] width 111 height 15
click at [389, 113] on div at bounding box center [354, 174] width 708 height 348
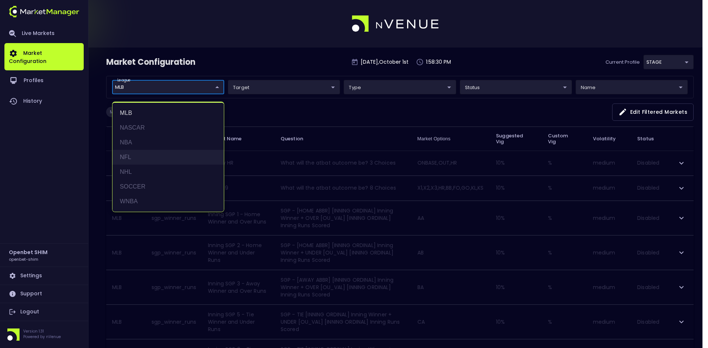
click at [130, 157] on li "NFL" at bounding box center [167, 157] width 111 height 15
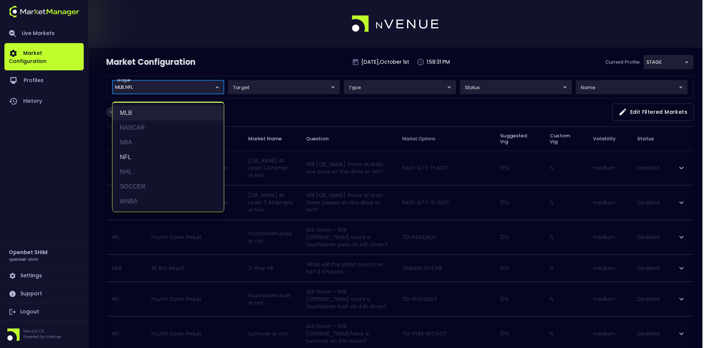
click at [130, 109] on li "MLB" at bounding box center [167, 113] width 111 height 15
type input "NFL"
click at [304, 104] on div at bounding box center [354, 174] width 708 height 348
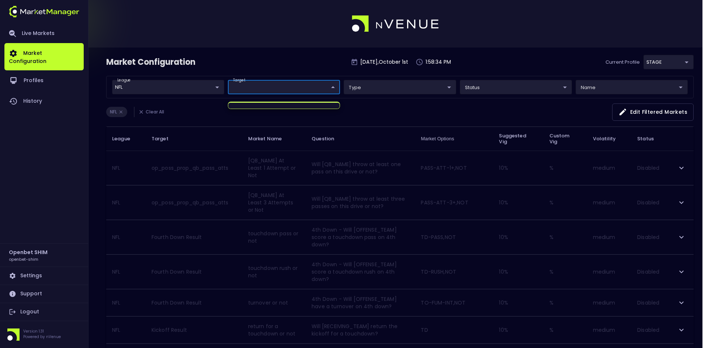
click at [391, 112] on div at bounding box center [354, 174] width 708 height 348
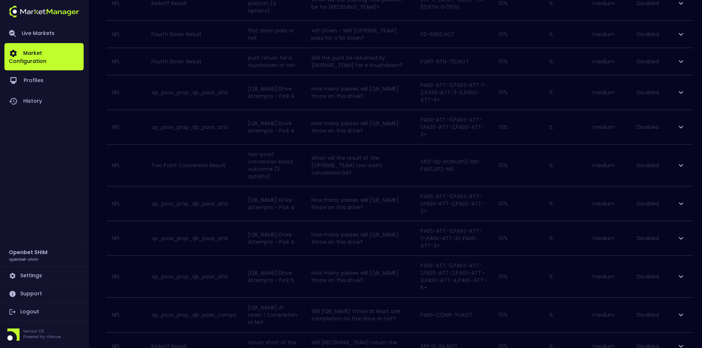
scroll to position [655, 0]
click at [687, 321] on icon "Go to next page" at bounding box center [685, 321] width 9 height 9
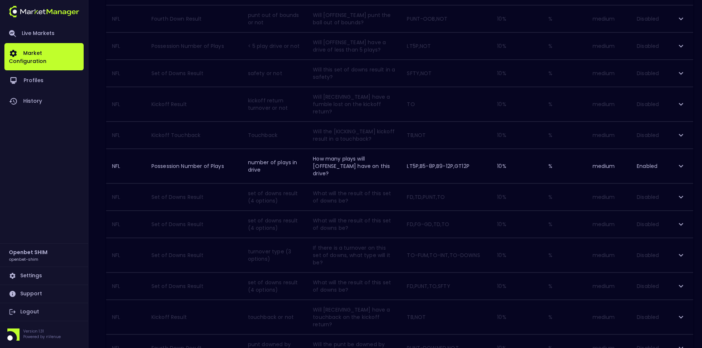
scroll to position [551, 0]
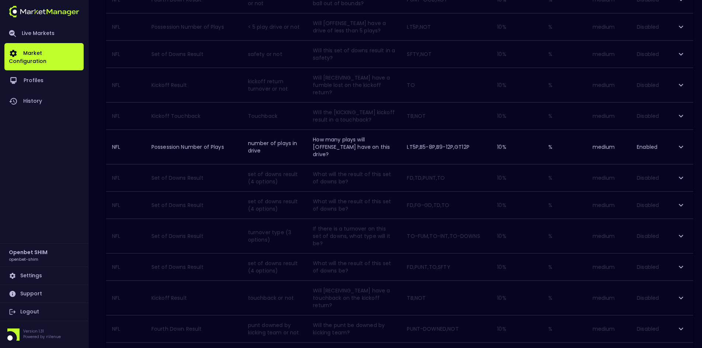
click at [682, 143] on icon "expand row" at bounding box center [681, 147] width 9 height 9
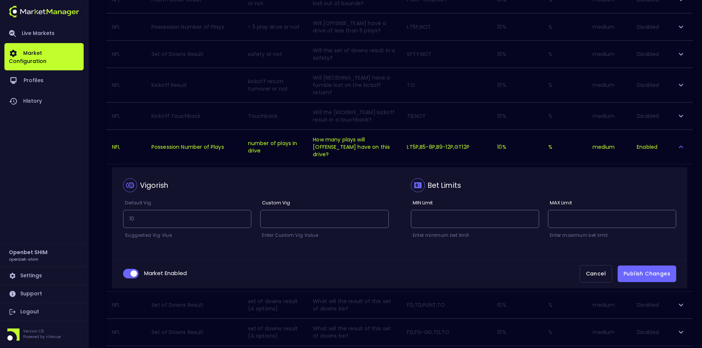
click at [129, 271] on input "collapsible table" at bounding box center [134, 274] width 20 height 7
checkbox input "false"
click at [637, 266] on button "Publish Changes" at bounding box center [647, 274] width 59 height 17
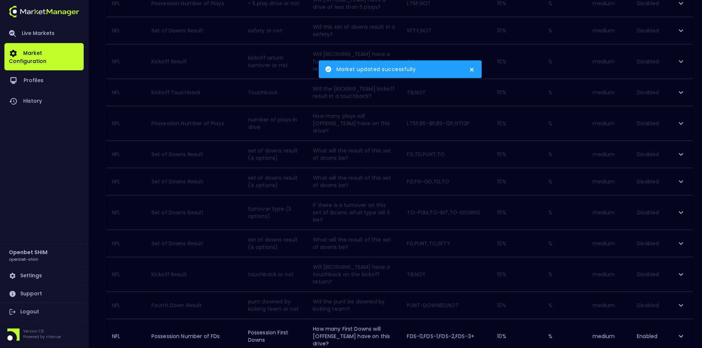
scroll to position [588, 0]
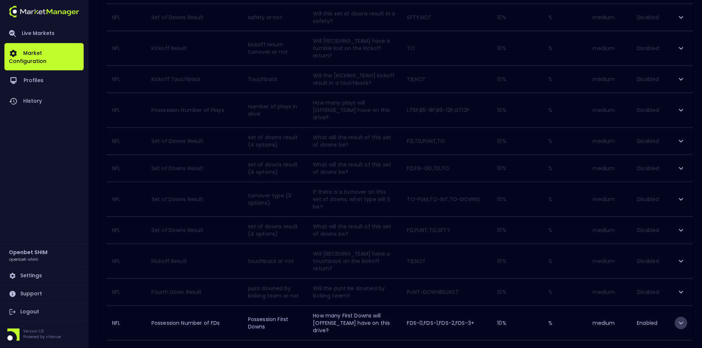
click at [679, 319] on icon "expand row" at bounding box center [681, 323] width 9 height 9
click at [230, 94] on td "Possession Number of Plays" at bounding box center [194, 110] width 97 height 34
click at [528, 94] on td "10 %" at bounding box center [516, 110] width 51 height 34
click at [683, 319] on icon "expand row" at bounding box center [681, 323] width 9 height 9
click at [685, 106] on icon "expand row" at bounding box center [681, 110] width 9 height 9
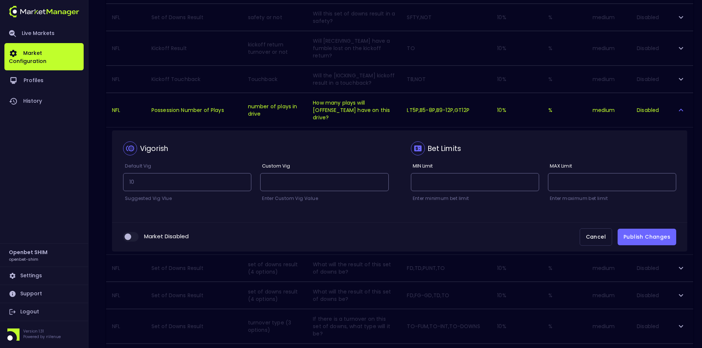
click at [132, 234] on input "collapsible table" at bounding box center [128, 237] width 20 height 7
checkbox input "true"
click at [642, 229] on button "Publish Changes" at bounding box center [647, 237] width 59 height 17
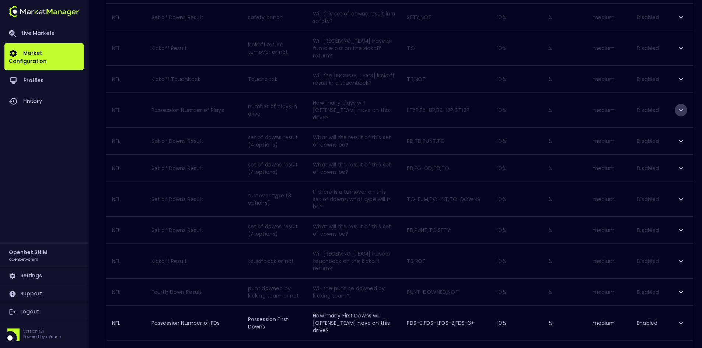
click at [679, 106] on icon "expand row" at bounding box center [681, 110] width 9 height 9
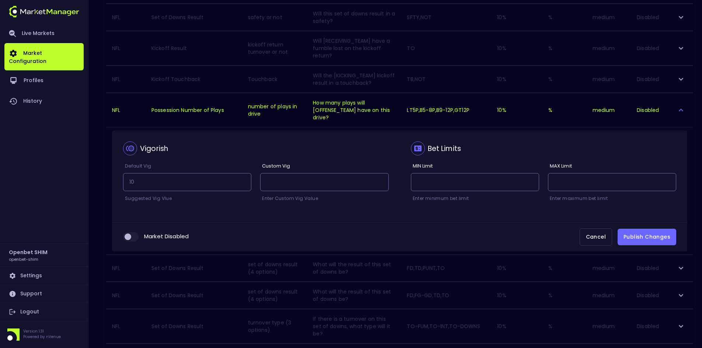
click at [132, 234] on input "collapsible table" at bounding box center [128, 237] width 20 height 7
checkbox input "true"
click at [645, 229] on button "Publish Changes" at bounding box center [647, 237] width 59 height 17
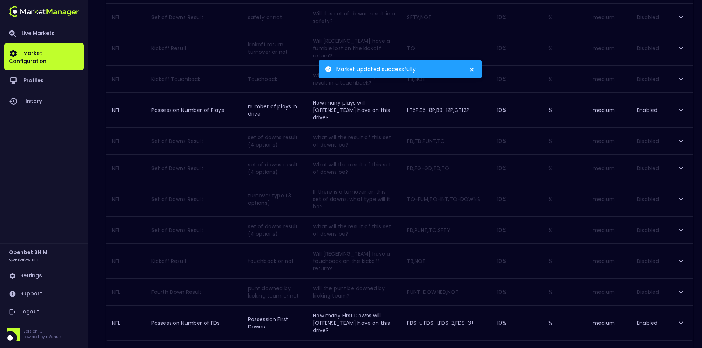
click at [683, 346] on icon "Go to next page" at bounding box center [685, 350] width 9 height 9
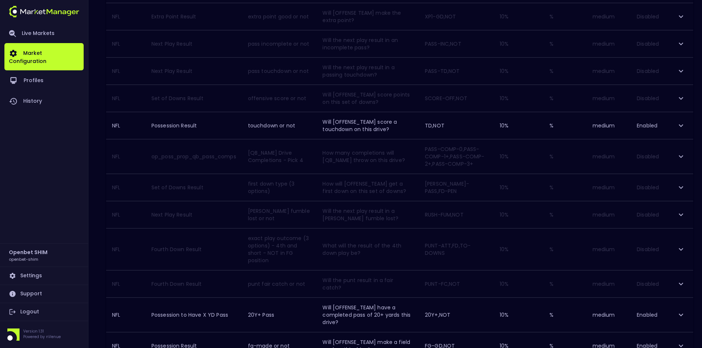
scroll to position [581, 0]
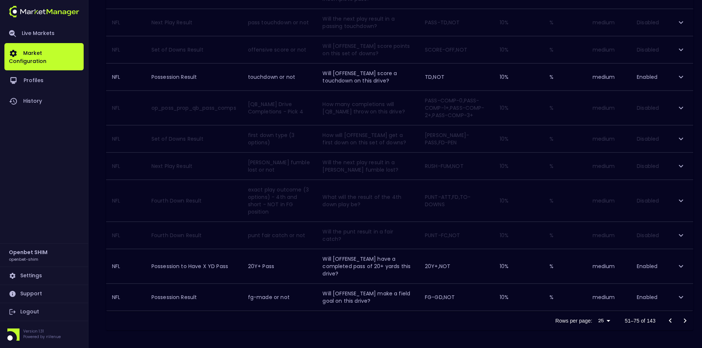
click at [685, 319] on icon "Go to next page" at bounding box center [685, 321] width 9 height 9
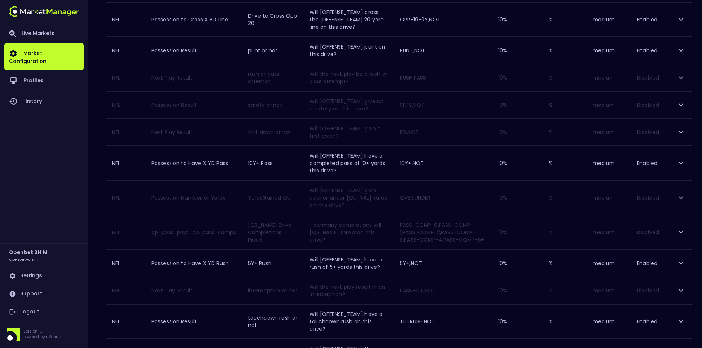
scroll to position [332, 0]
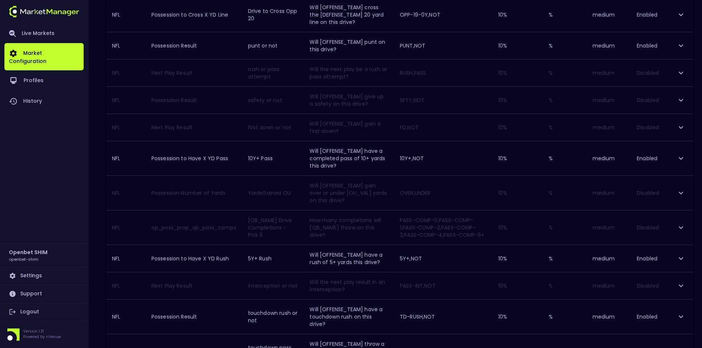
click at [685, 257] on icon "expand row" at bounding box center [681, 258] width 9 height 9
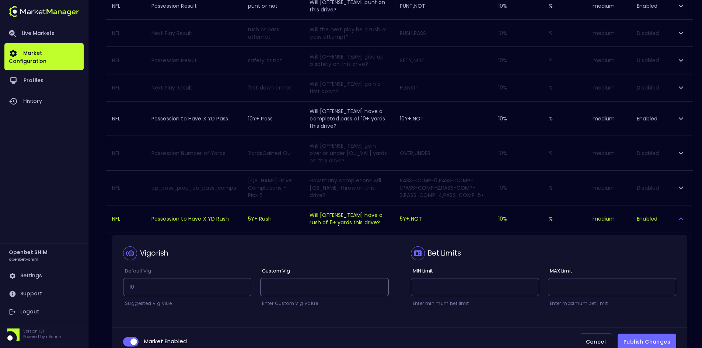
scroll to position [442, 0]
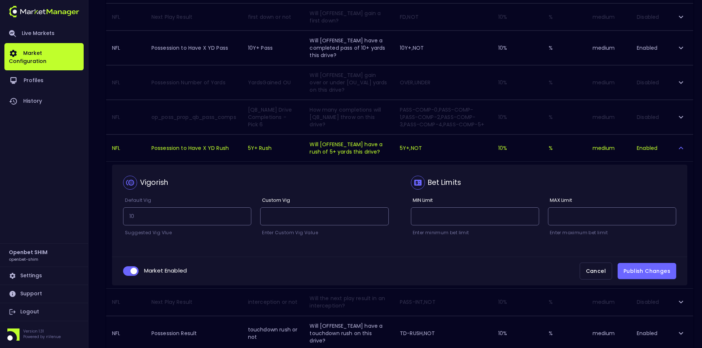
click at [132, 273] on input "collapsible table" at bounding box center [134, 271] width 20 height 7
click at [136, 272] on input "collapsible table" at bounding box center [128, 271] width 20 height 7
checkbox input "true"
click at [590, 269] on button "Cancel" at bounding box center [596, 271] width 32 height 17
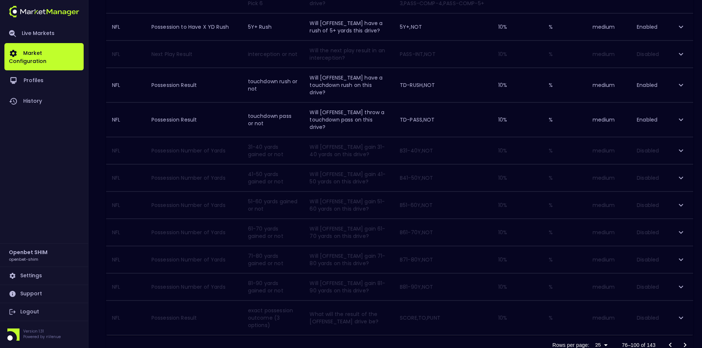
scroll to position [588, 0]
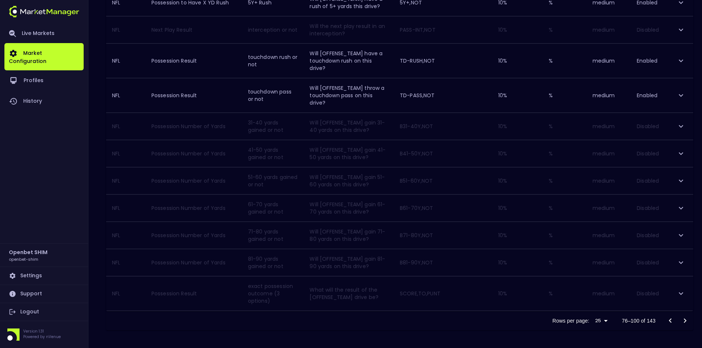
click at [686, 318] on icon "Go to next page" at bounding box center [685, 321] width 9 height 9
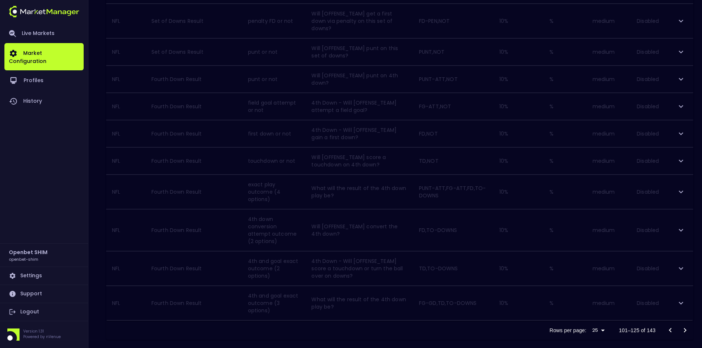
scroll to position [603, 0]
click at [688, 324] on icon "Go to next page" at bounding box center [685, 328] width 9 height 9
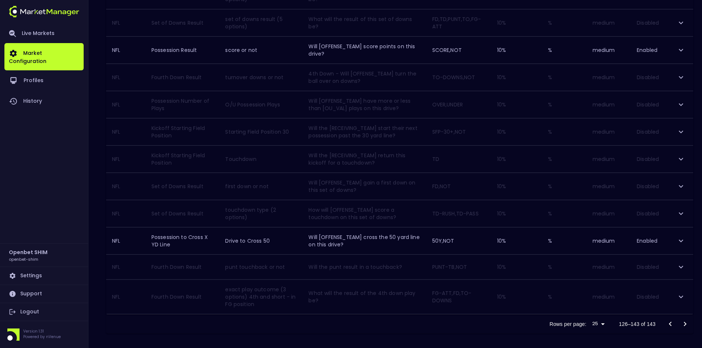
scroll to position [341, 0]
click at [672, 320] on icon "Go to previous page" at bounding box center [670, 321] width 9 height 9
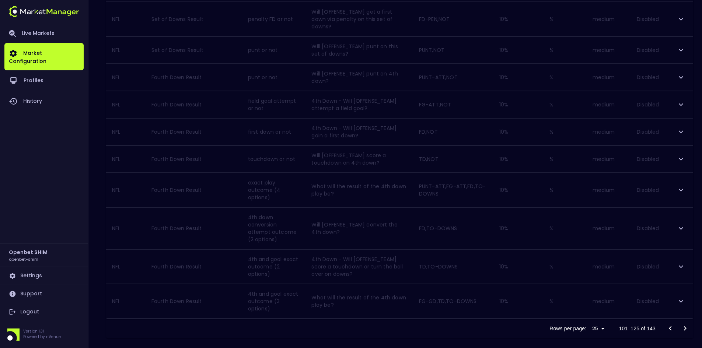
scroll to position [603, 0]
click at [670, 326] on icon "Go to previous page" at bounding box center [670, 328] width 3 height 4
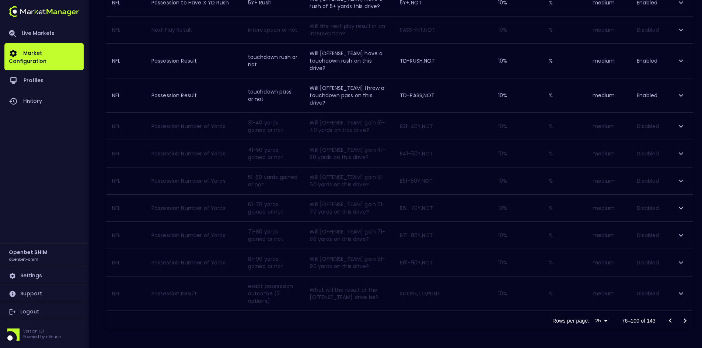
click at [668, 323] on icon "Go to previous page" at bounding box center [670, 321] width 9 height 9
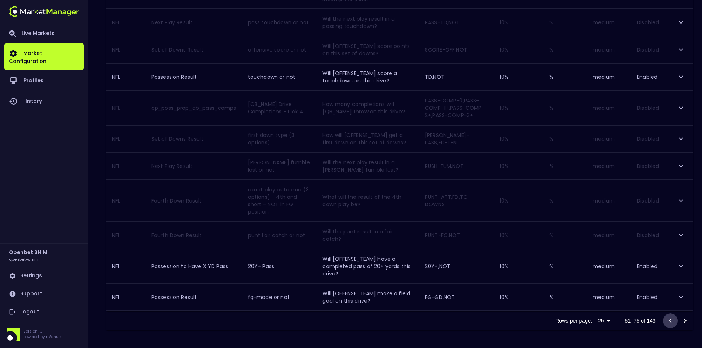
click at [672, 321] on icon "Go to previous page" at bounding box center [670, 321] width 9 height 9
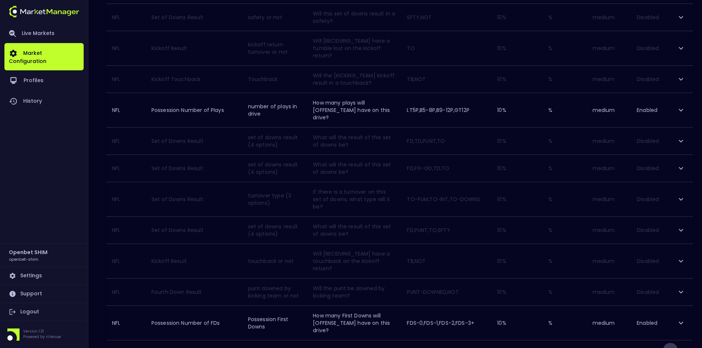
click at [672, 346] on icon "Go to previous page" at bounding box center [670, 350] width 9 height 9
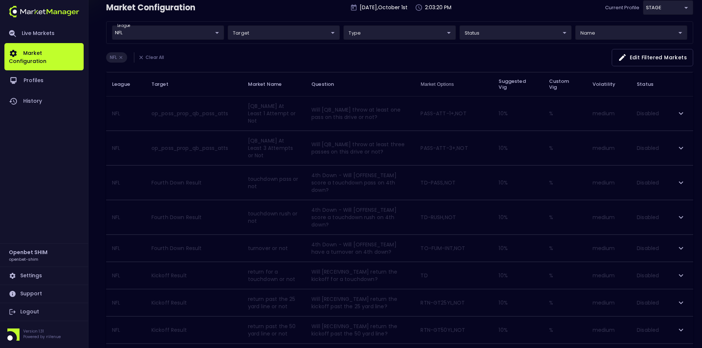
scroll to position [0, 0]
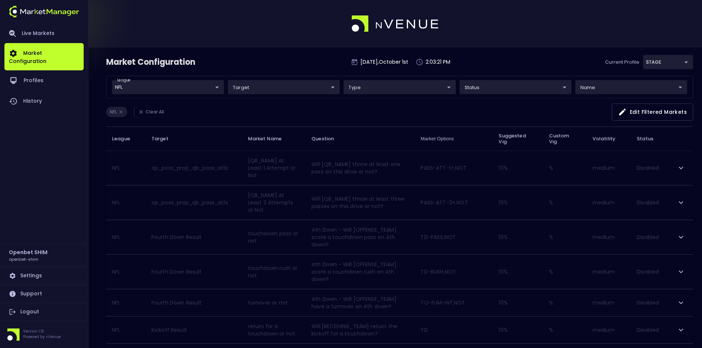
click at [287, 112] on div "NFL Clear All Edit filtered markets" at bounding box center [399, 115] width 587 height 23
